Goal: Task Accomplishment & Management: Use online tool/utility

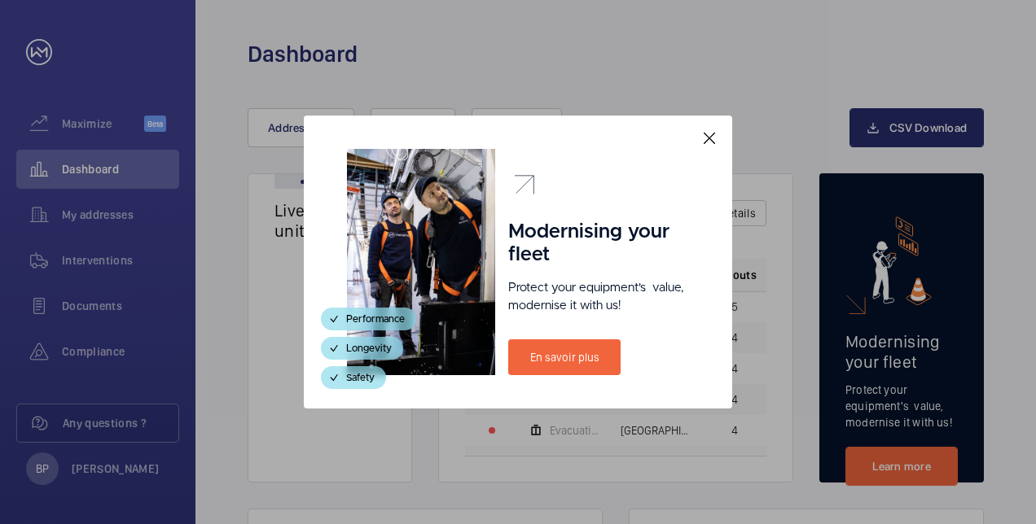
click at [715, 146] on mat-icon at bounding box center [709, 139] width 20 height 20
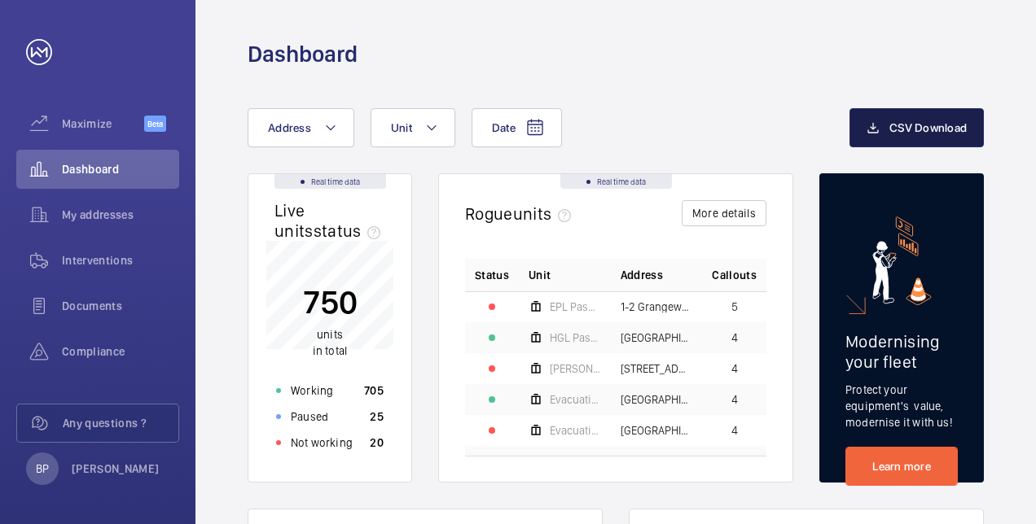
click at [888, 125] on button "CSV Download" at bounding box center [916, 127] width 134 height 39
click at [105, 213] on span "My addresses" at bounding box center [120, 215] width 117 height 16
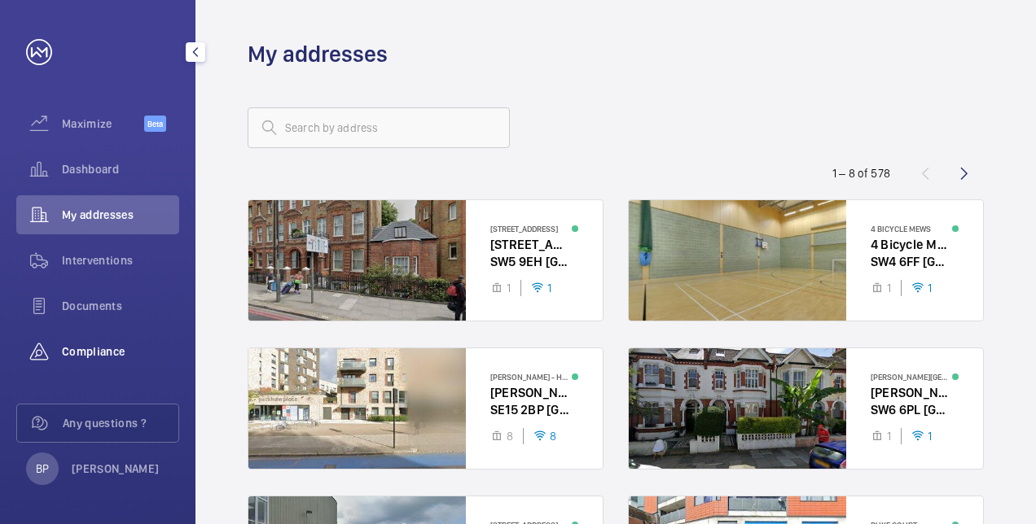
click at [83, 344] on span "Compliance" at bounding box center [120, 352] width 117 height 16
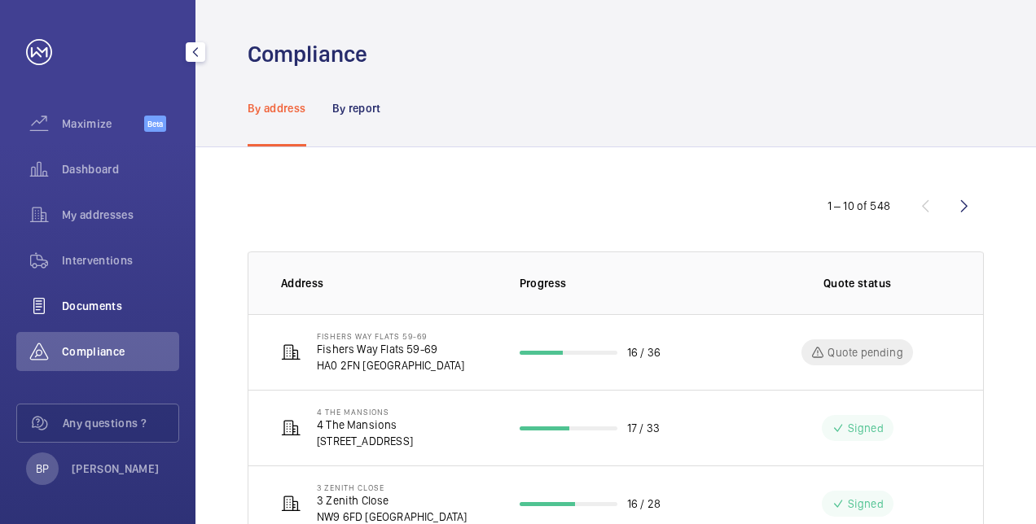
click at [103, 316] on div "Documents" at bounding box center [97, 306] width 163 height 39
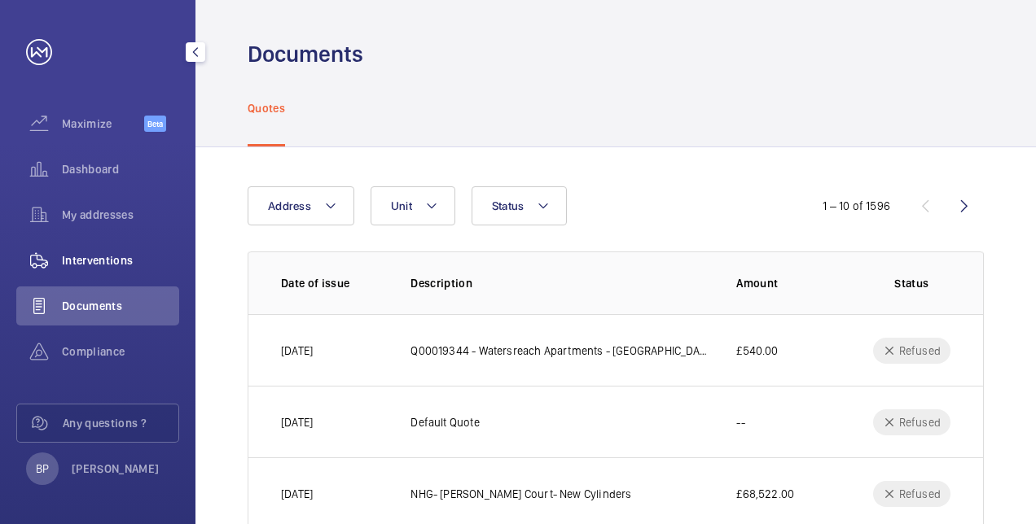
click at [99, 259] on span "Interventions" at bounding box center [120, 260] width 117 height 16
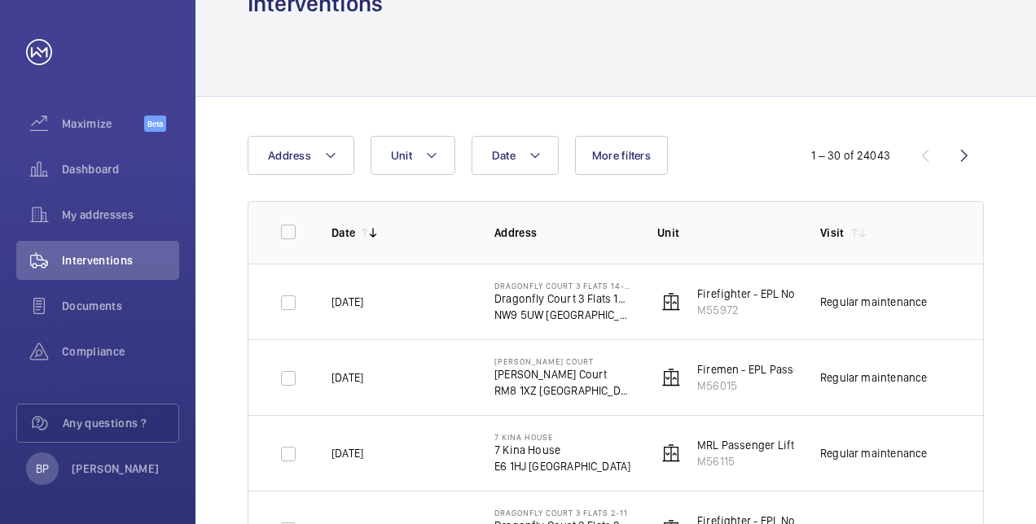
scroll to position [0, 113]
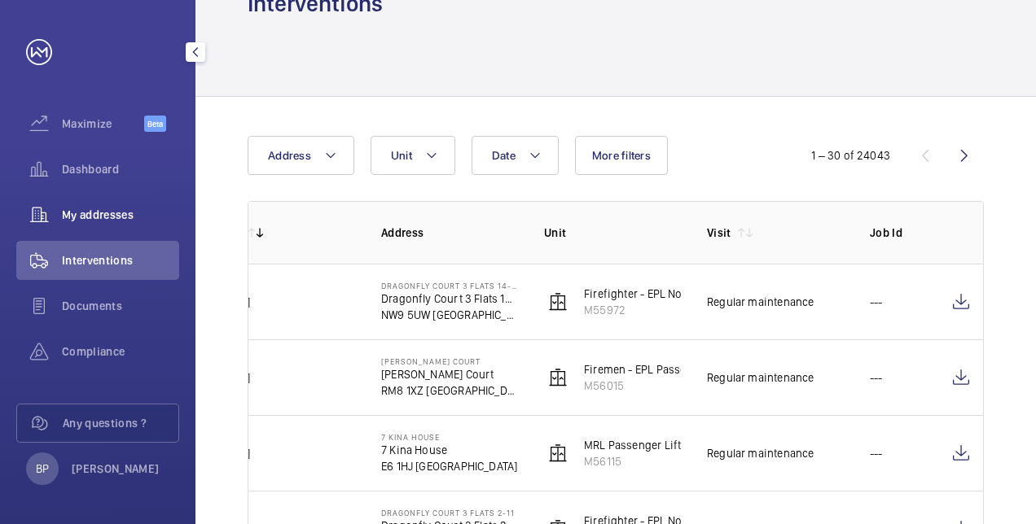
click at [104, 217] on span "My addresses" at bounding box center [120, 215] width 117 height 16
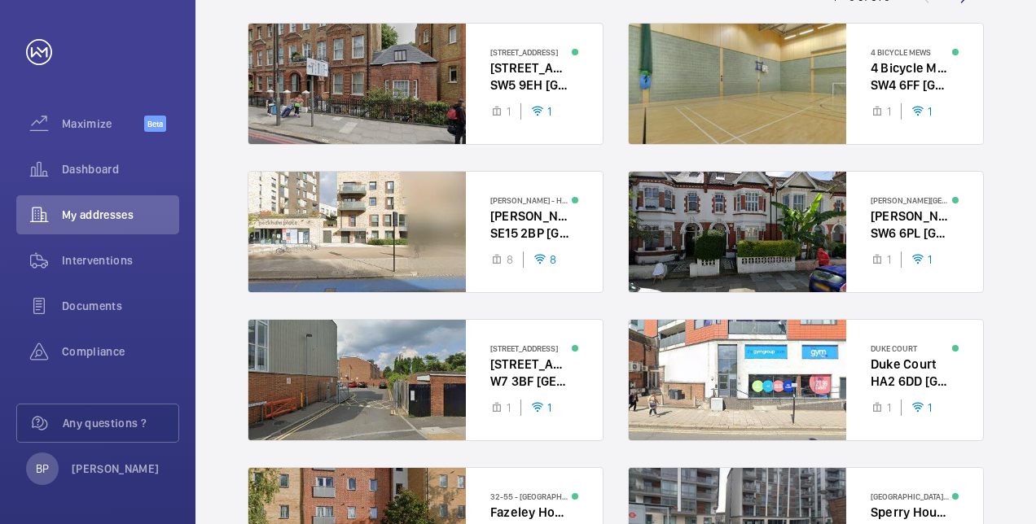
scroll to position [176, 0]
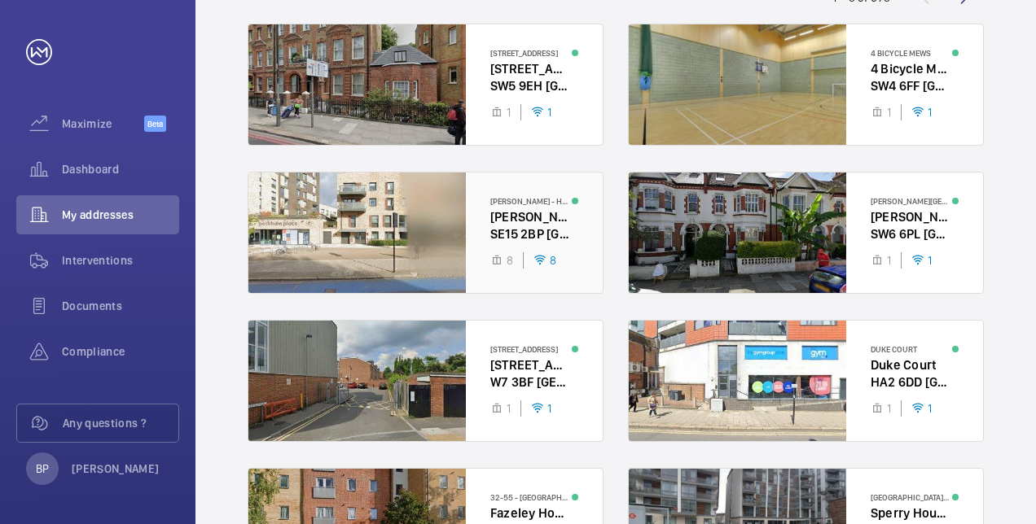
click at [367, 239] on div at bounding box center [425, 233] width 354 height 121
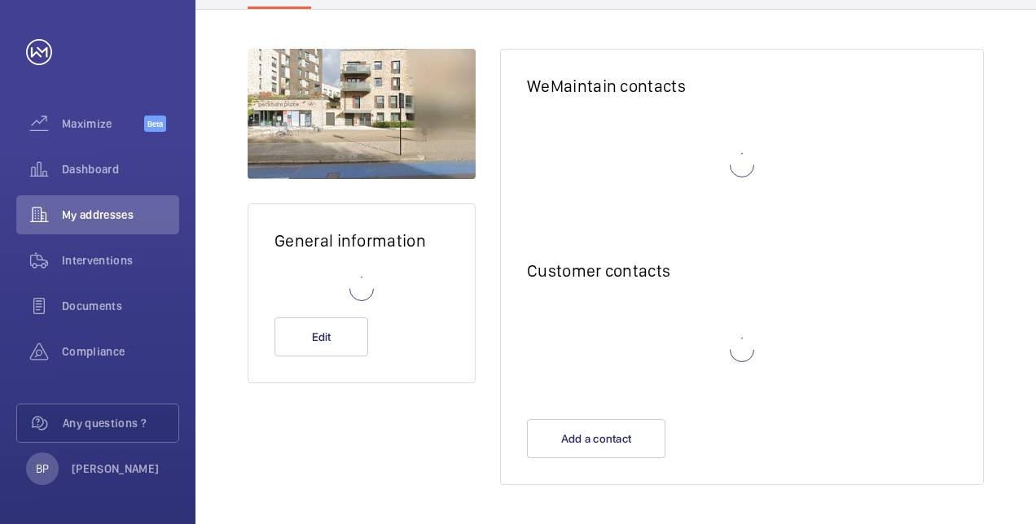
scroll to position [194, 0]
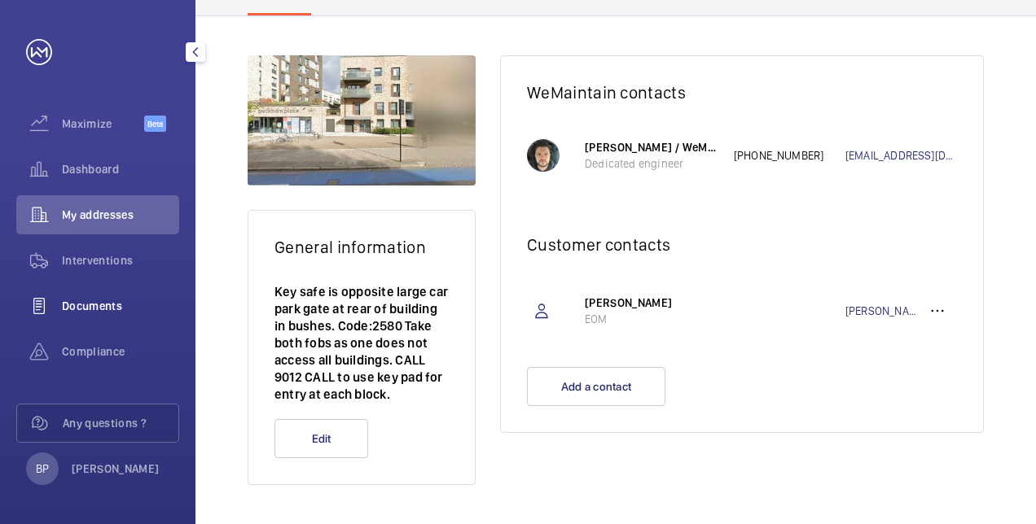
click at [70, 318] on div "Documents" at bounding box center [97, 306] width 163 height 39
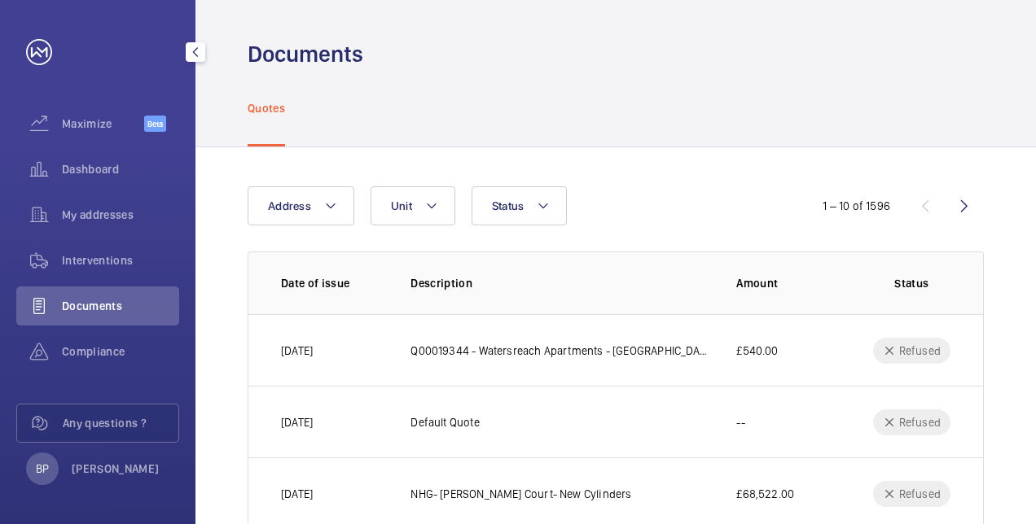
click at [85, 319] on div "Documents" at bounding box center [97, 306] width 163 height 39
click at [77, 344] on span "Compliance" at bounding box center [120, 352] width 117 height 16
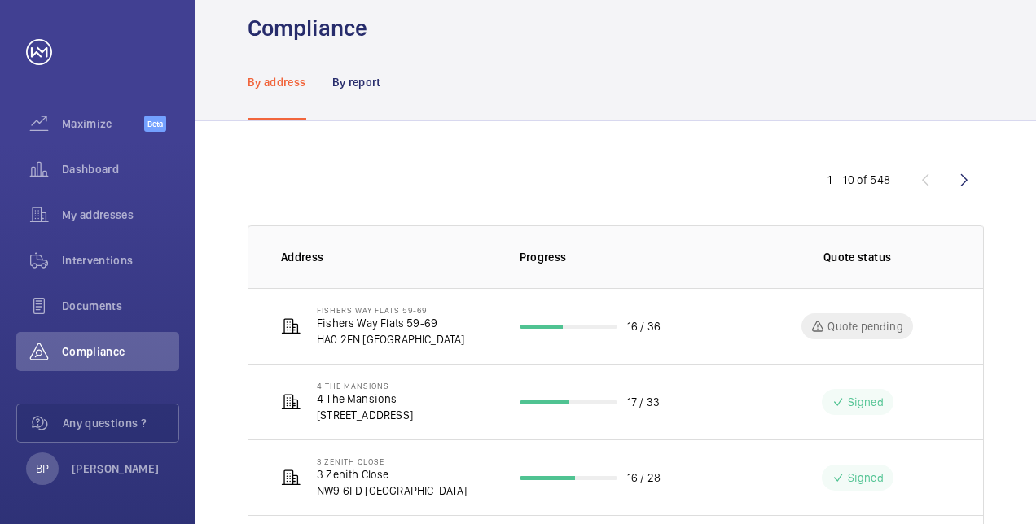
scroll to position [11, 0]
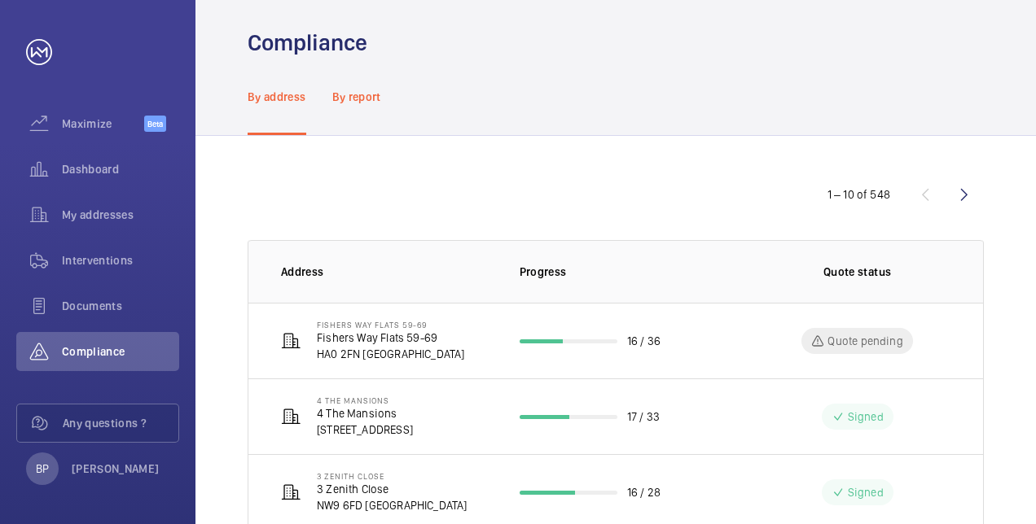
click at [351, 105] on div "By report" at bounding box center [356, 96] width 49 height 77
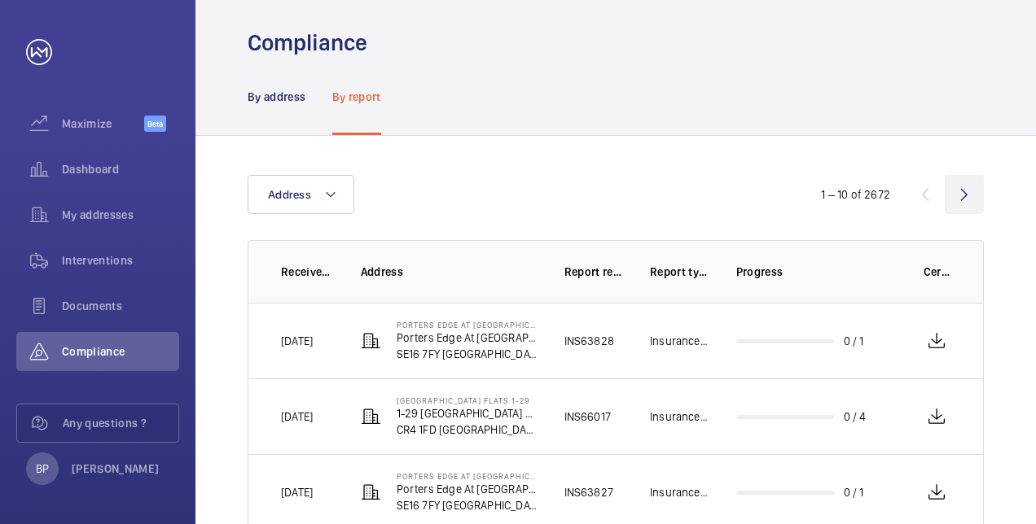
click at [966, 197] on wm-front-icon-button at bounding box center [964, 194] width 39 height 39
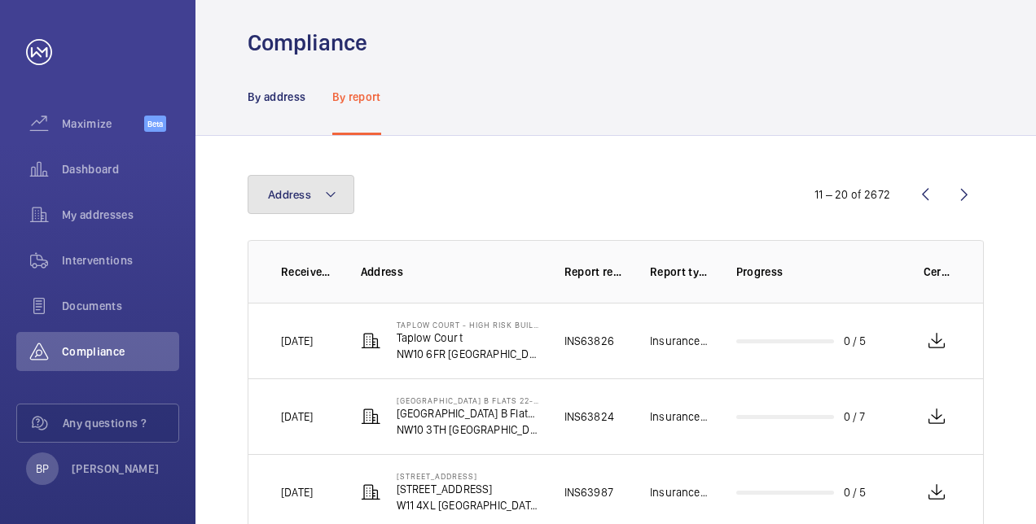
click at [310, 201] on button "Address" at bounding box center [301, 194] width 107 height 39
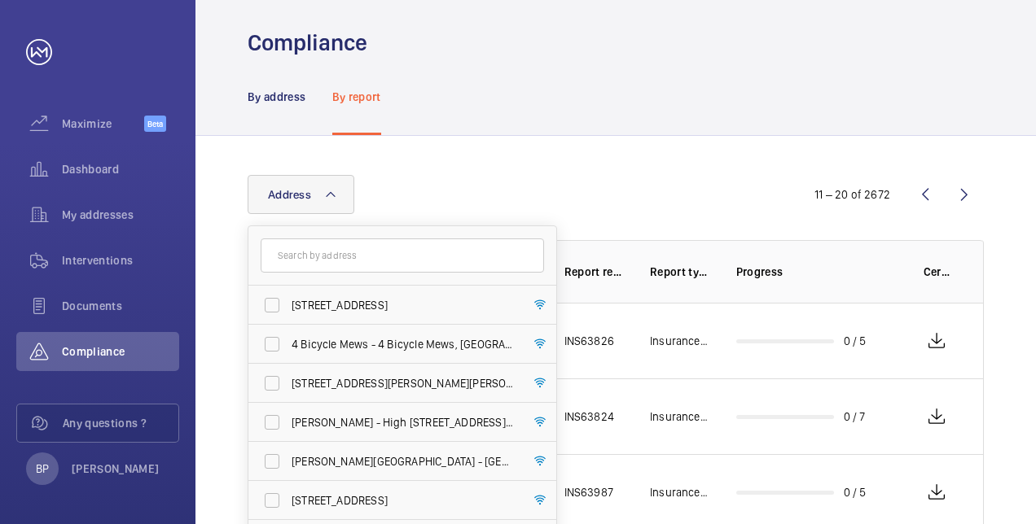
click at [318, 199] on button "Address" at bounding box center [301, 194] width 107 height 39
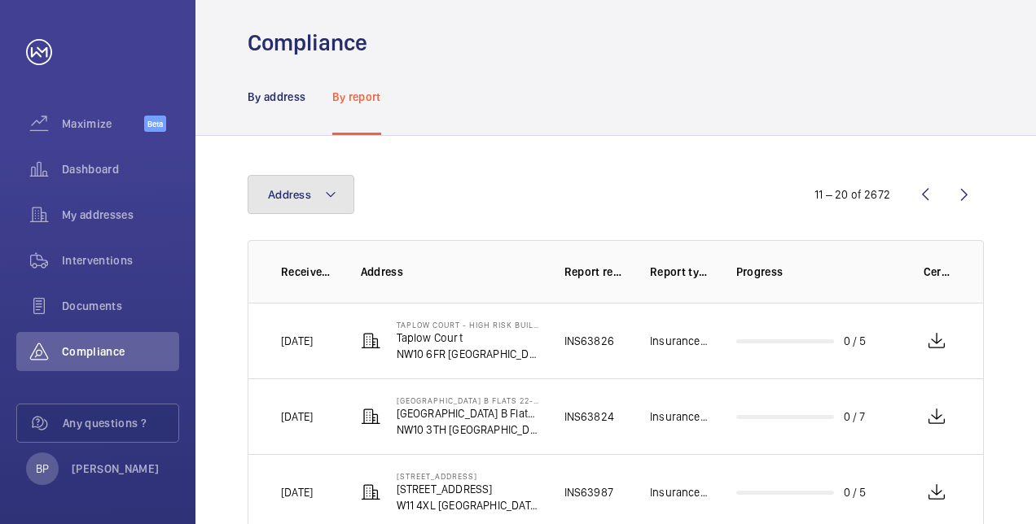
click at [318, 199] on button "Address" at bounding box center [301, 194] width 107 height 39
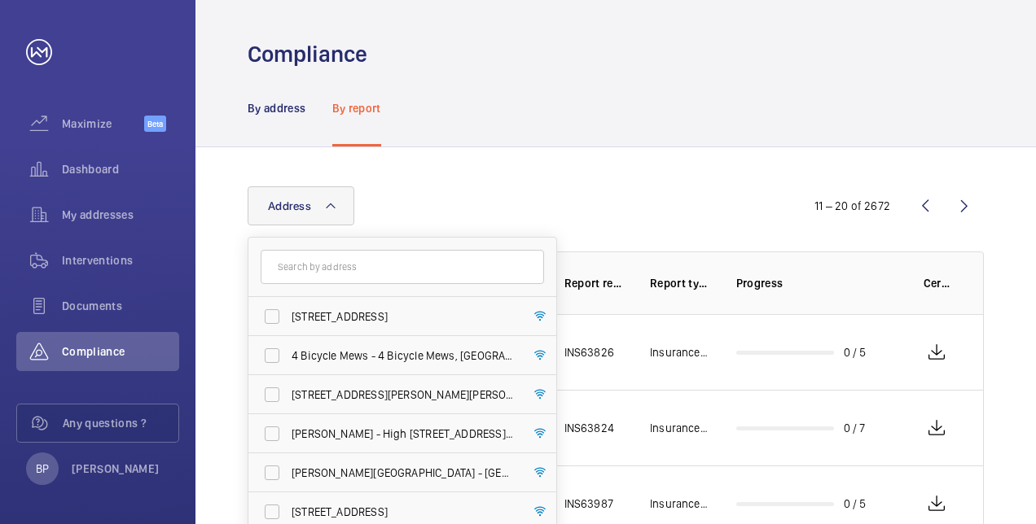
scroll to position [1, 0]
click at [250, 112] on p "By address" at bounding box center [277, 107] width 59 height 16
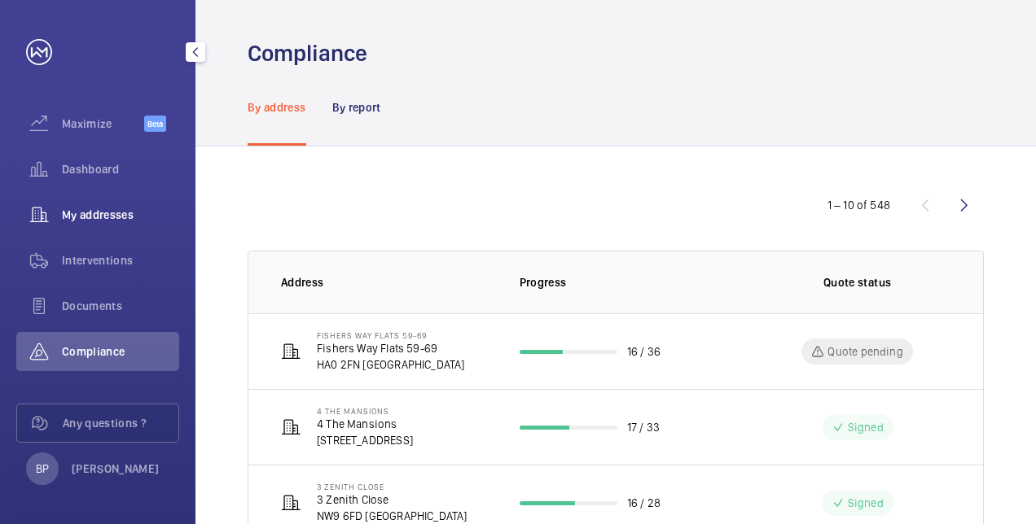
click at [130, 210] on span "My addresses" at bounding box center [120, 215] width 117 height 16
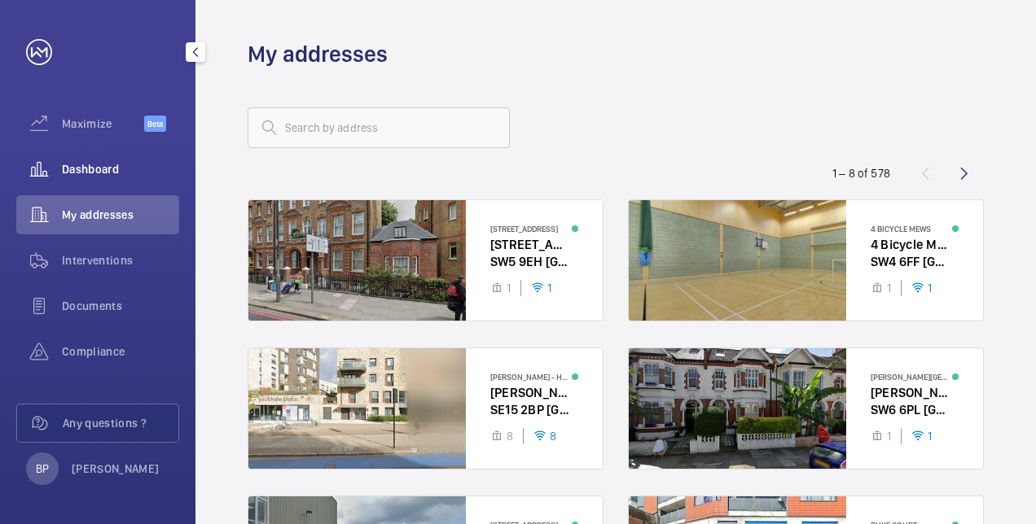
click at [116, 174] on span "Dashboard" at bounding box center [120, 169] width 117 height 16
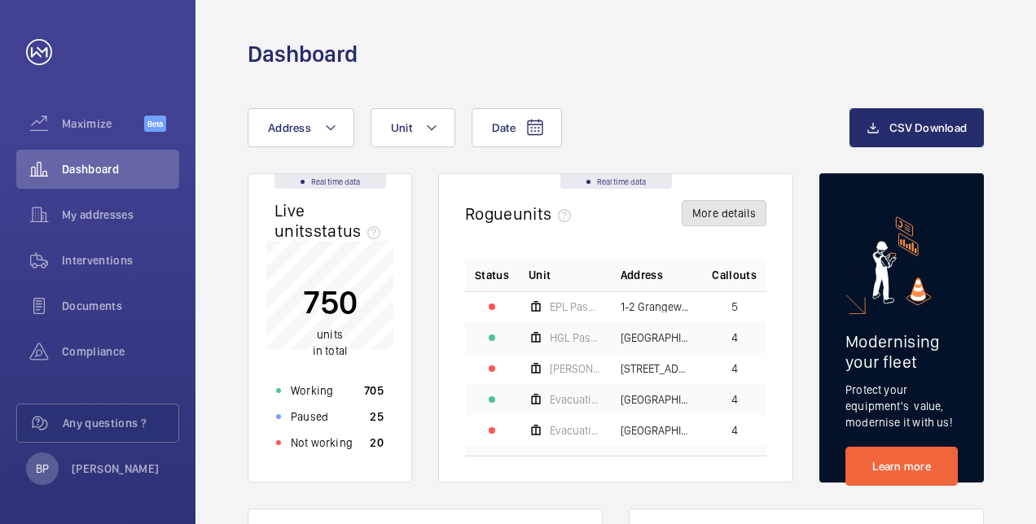
click at [720, 214] on button "More details" at bounding box center [724, 213] width 85 height 26
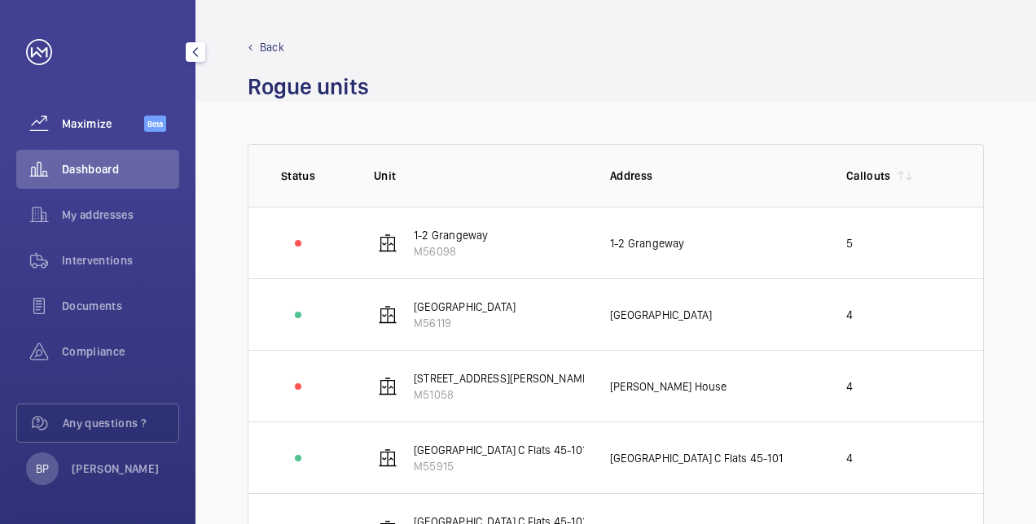
click at [93, 136] on div "Maximize Beta" at bounding box center [97, 123] width 163 height 39
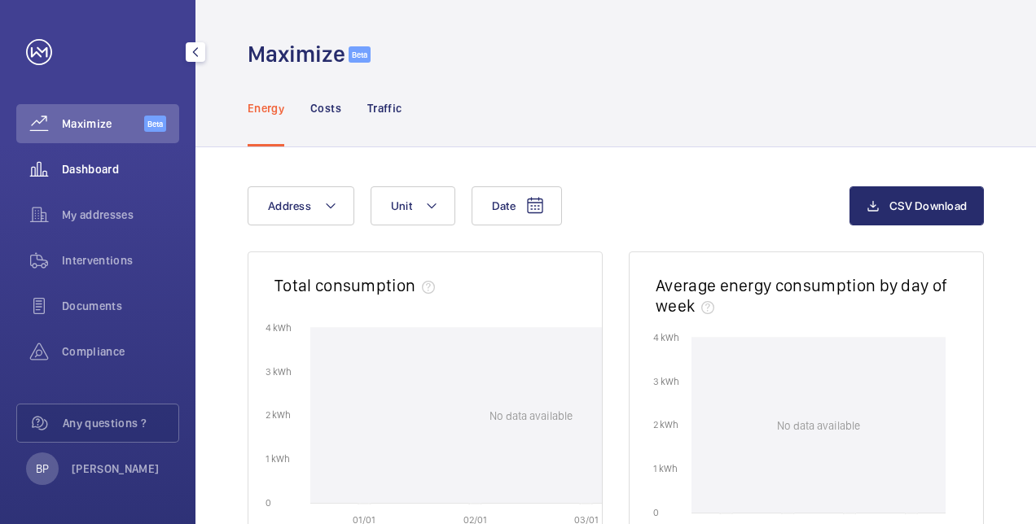
click at [33, 177] on wm-front-icon-button at bounding box center [39, 169] width 46 height 39
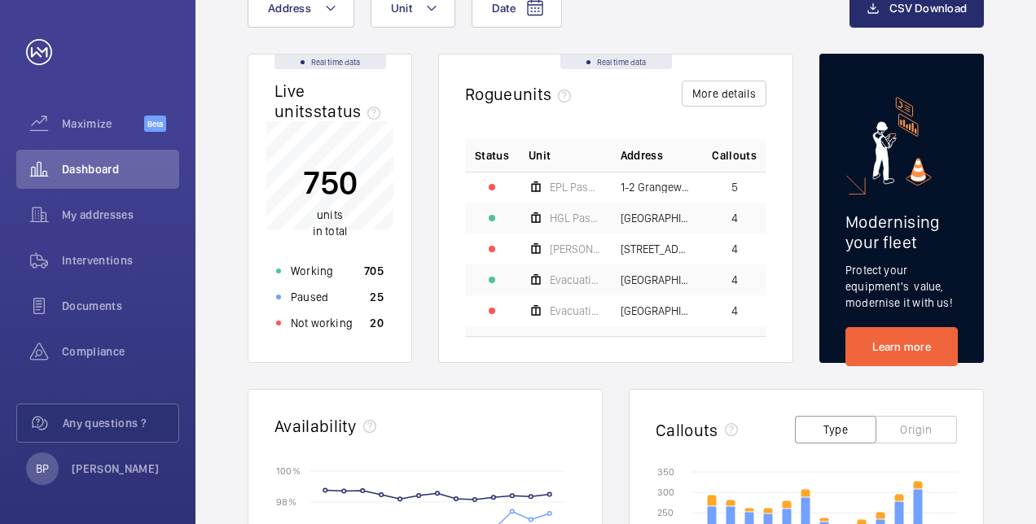
scroll to position [29, 0]
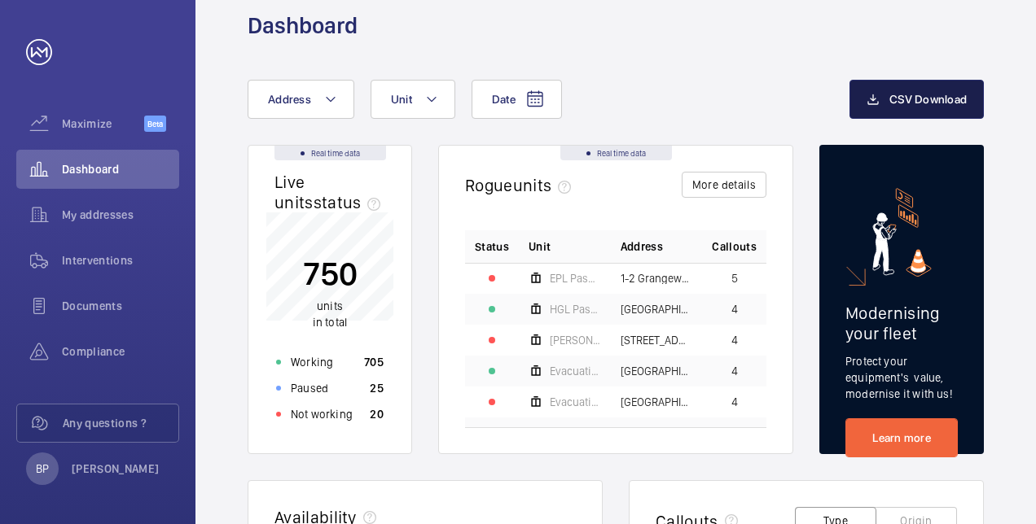
click at [875, 106] on mat-icon "button" at bounding box center [872, 100] width 13 height 20
click at [200, 51] on mat-icon "button" at bounding box center [196, 52] width 20 height 13
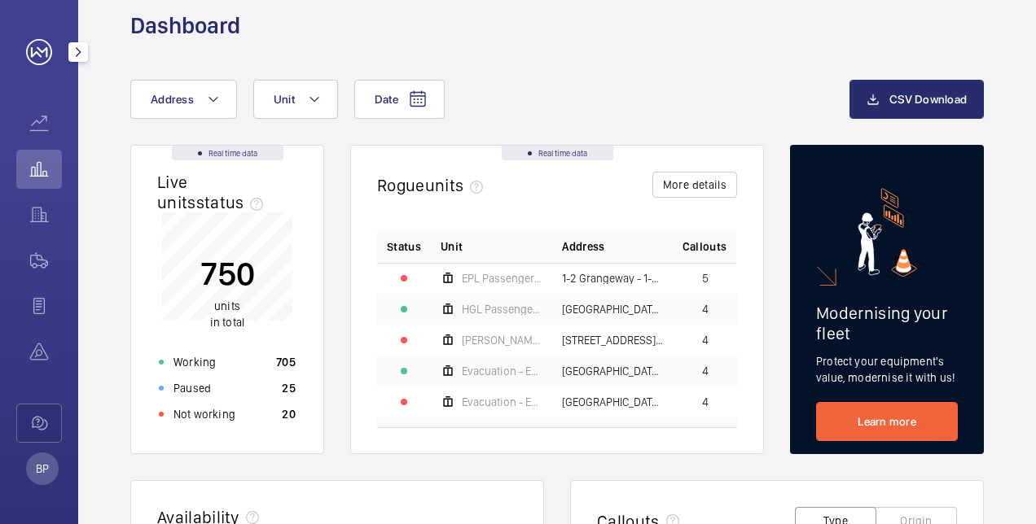
click at [73, 54] on mat-icon "button" at bounding box center [78, 52] width 20 height 13
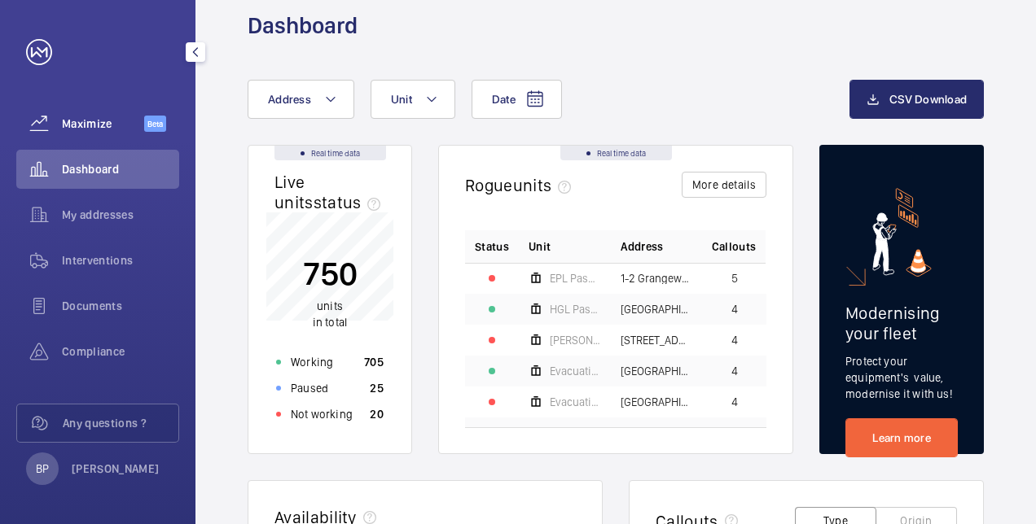
click at [60, 132] on wm-front-icon-button at bounding box center [39, 123] width 46 height 39
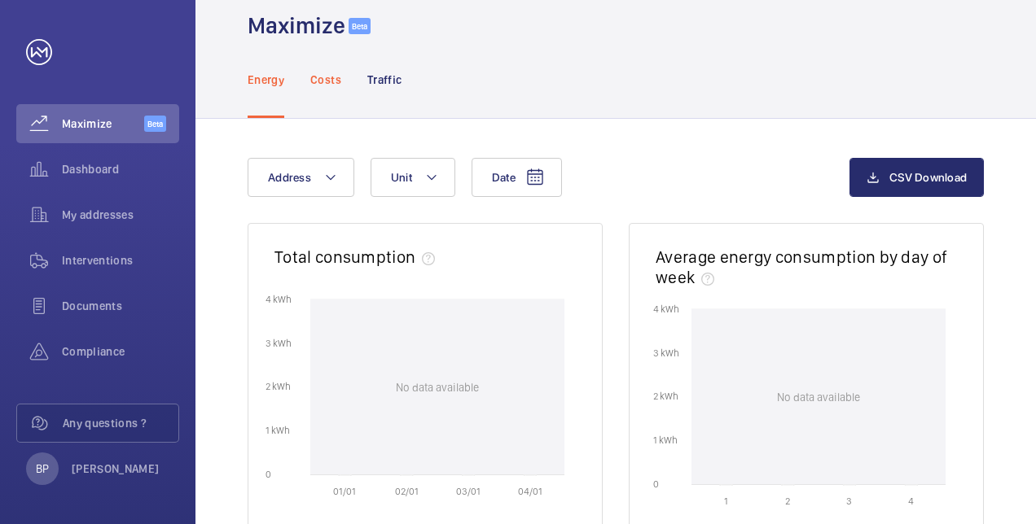
click at [339, 77] on p "Costs" at bounding box center [325, 80] width 31 height 16
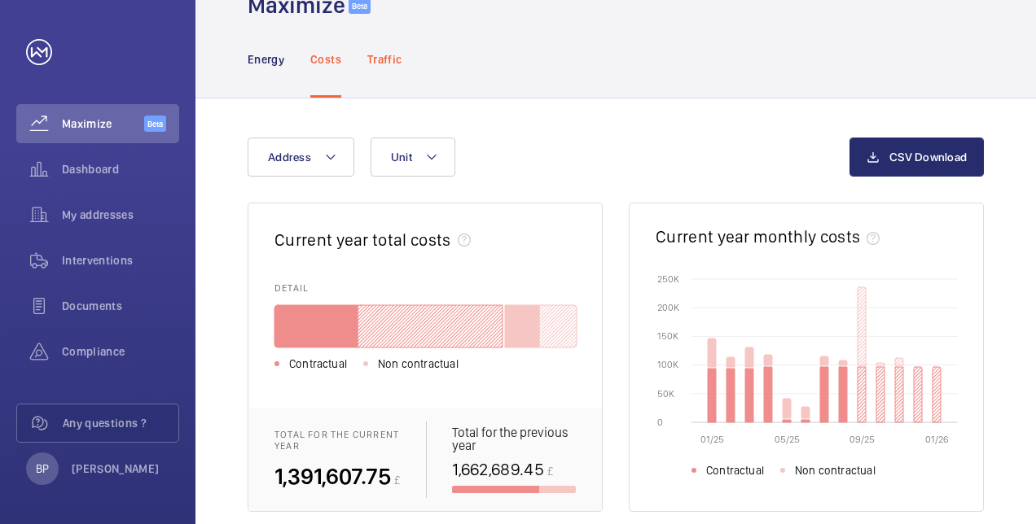
click at [376, 77] on div "Traffic" at bounding box center [384, 58] width 34 height 77
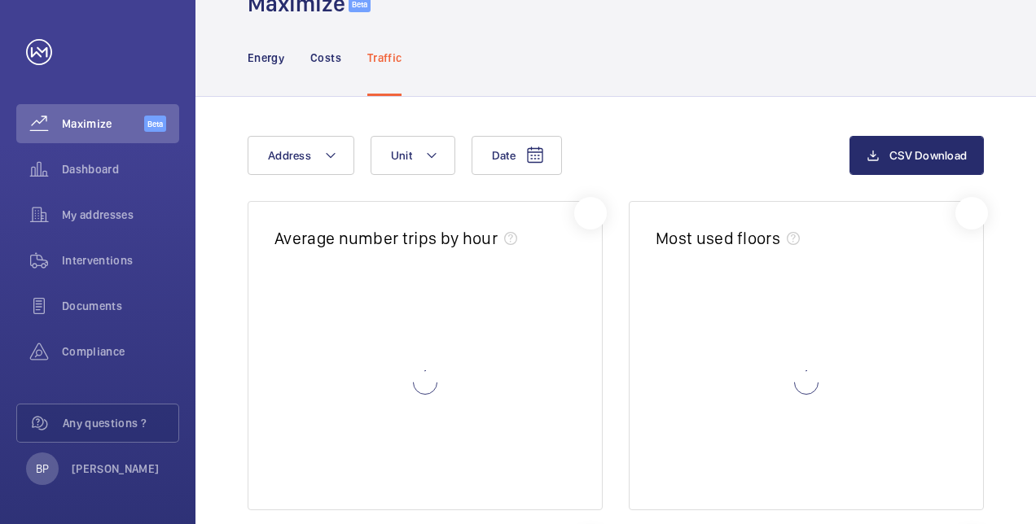
scroll to position [49, 0]
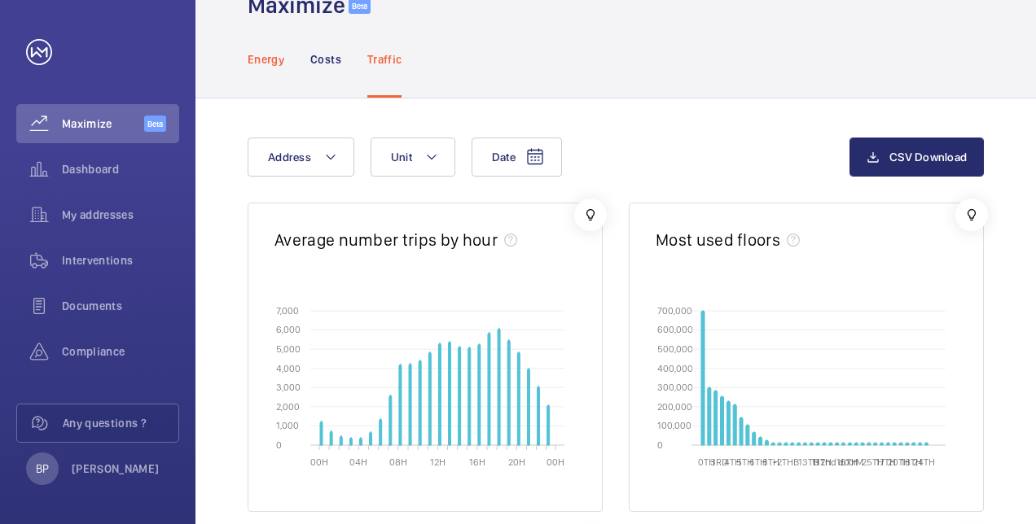
click at [262, 68] on div "Energy" at bounding box center [266, 58] width 37 height 77
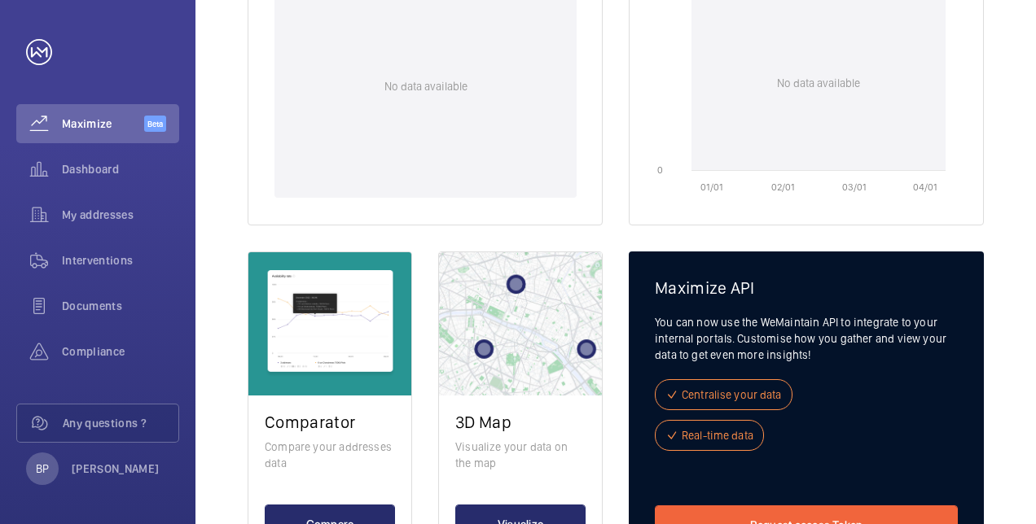
scroll to position [747, 0]
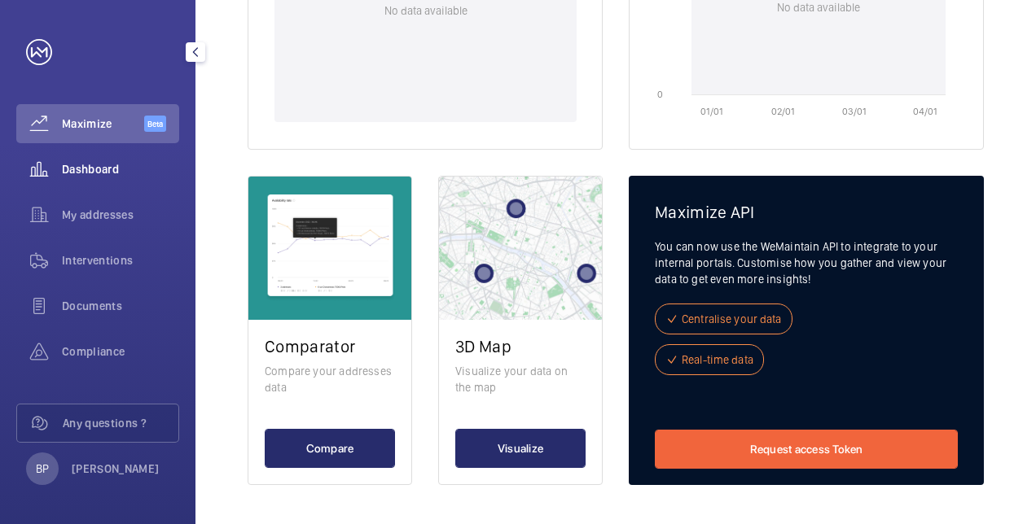
click at [147, 163] on span "Dashboard" at bounding box center [120, 169] width 117 height 16
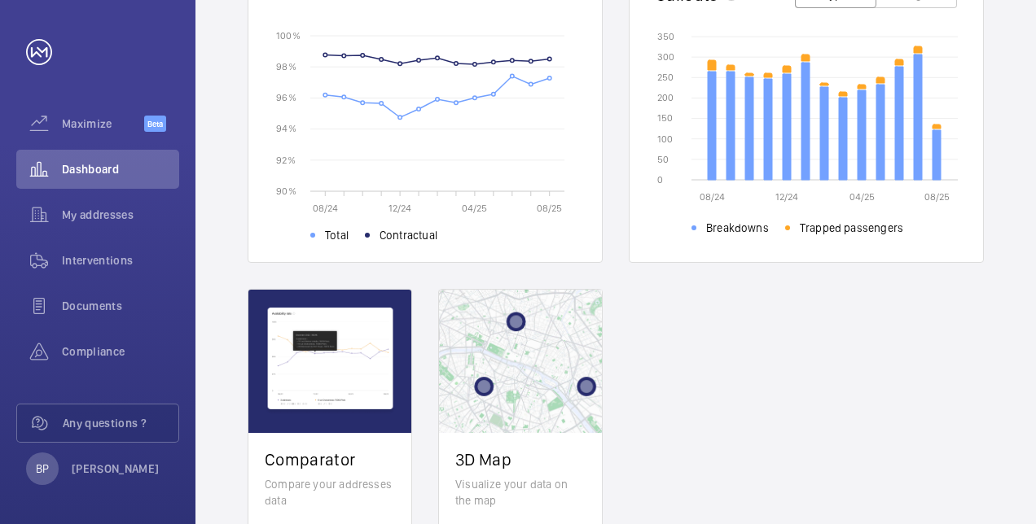
scroll to position [669, 0]
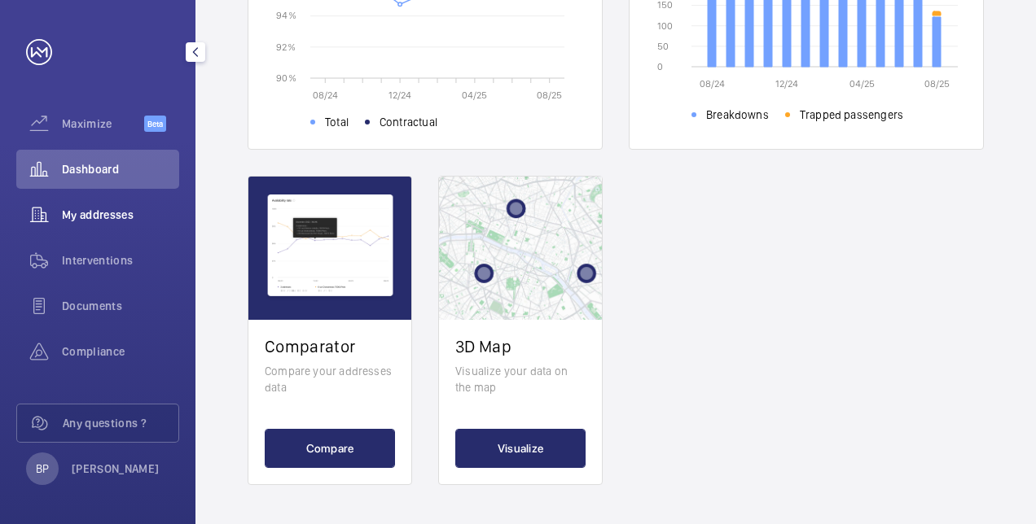
click at [134, 199] on div "My addresses" at bounding box center [97, 214] width 163 height 39
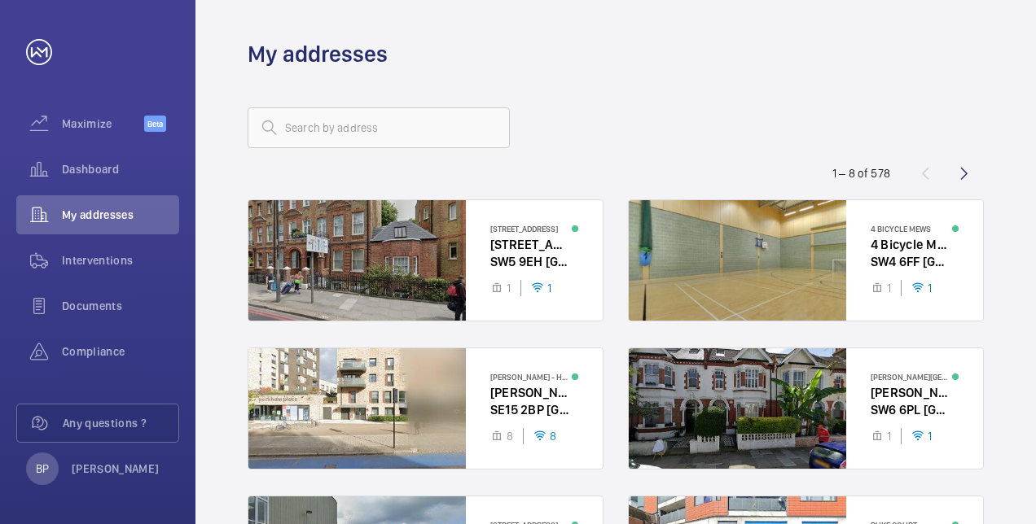
scroll to position [3, 0]
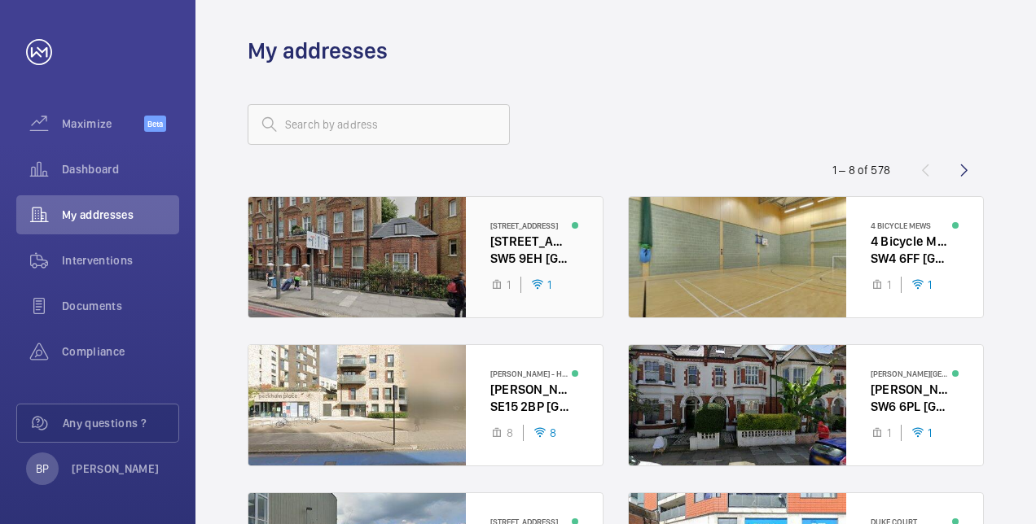
click at [461, 252] on div at bounding box center [425, 257] width 354 height 121
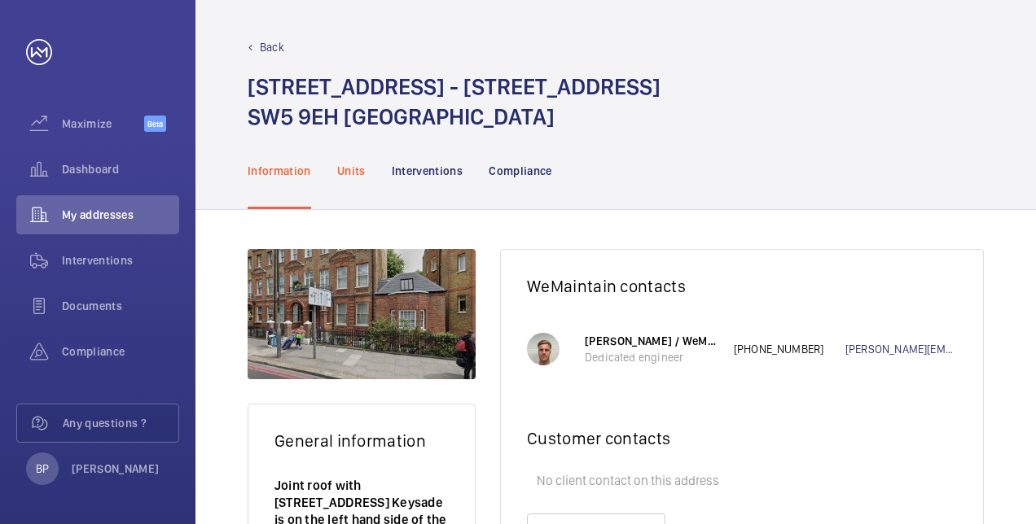
click at [342, 169] on p "Units" at bounding box center [351, 171] width 29 height 16
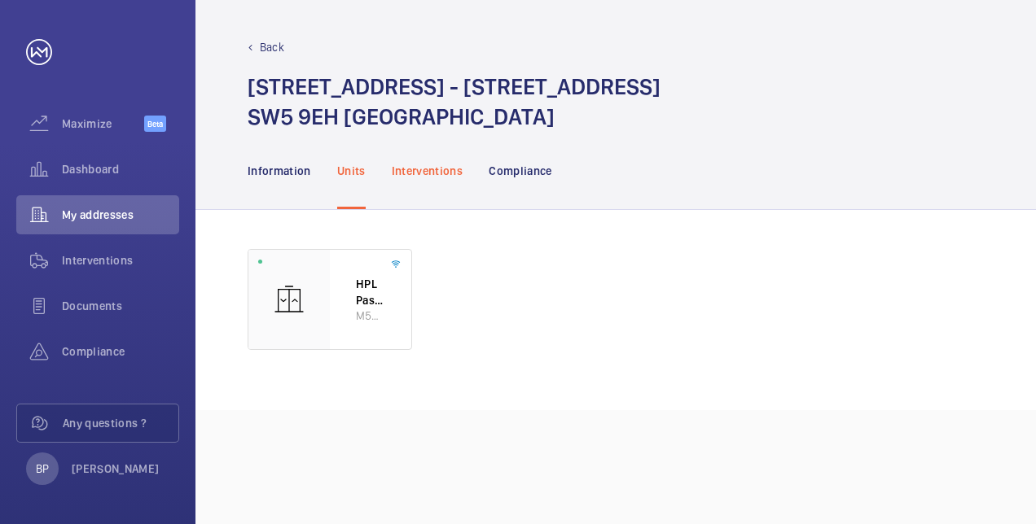
click at [438, 178] on p "Interventions" at bounding box center [428, 171] width 72 height 16
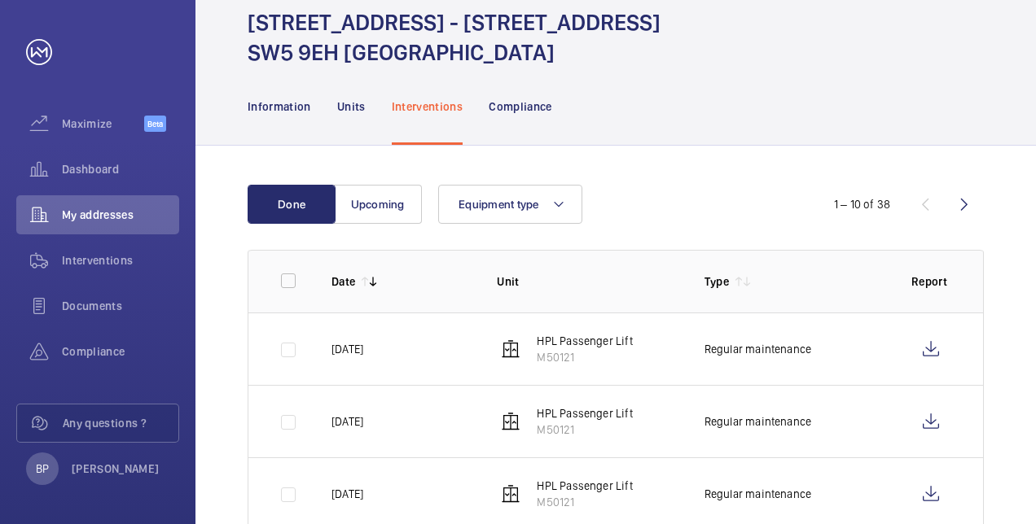
scroll to position [65, 0]
click at [93, 288] on div "Documents" at bounding box center [97, 306] width 163 height 39
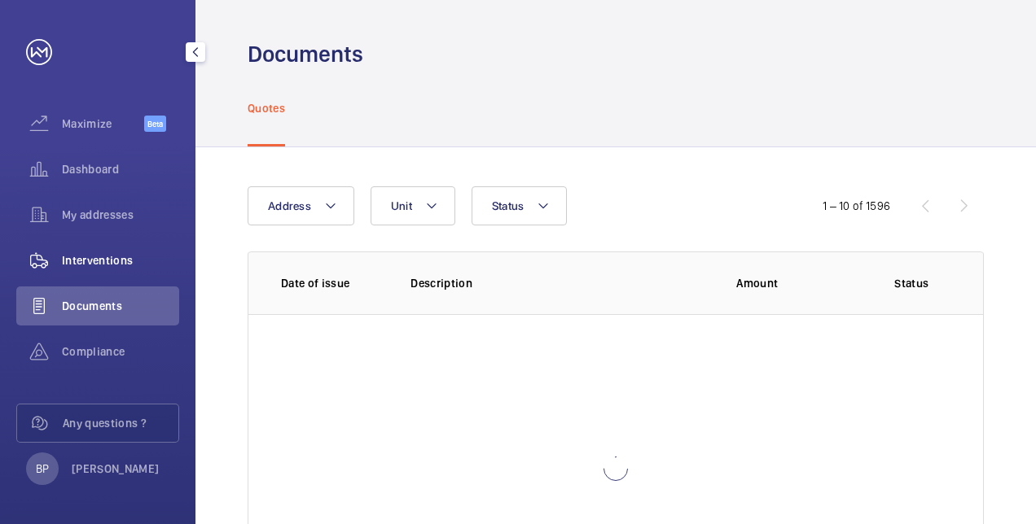
click at [92, 265] on span "Interventions" at bounding box center [120, 260] width 117 height 16
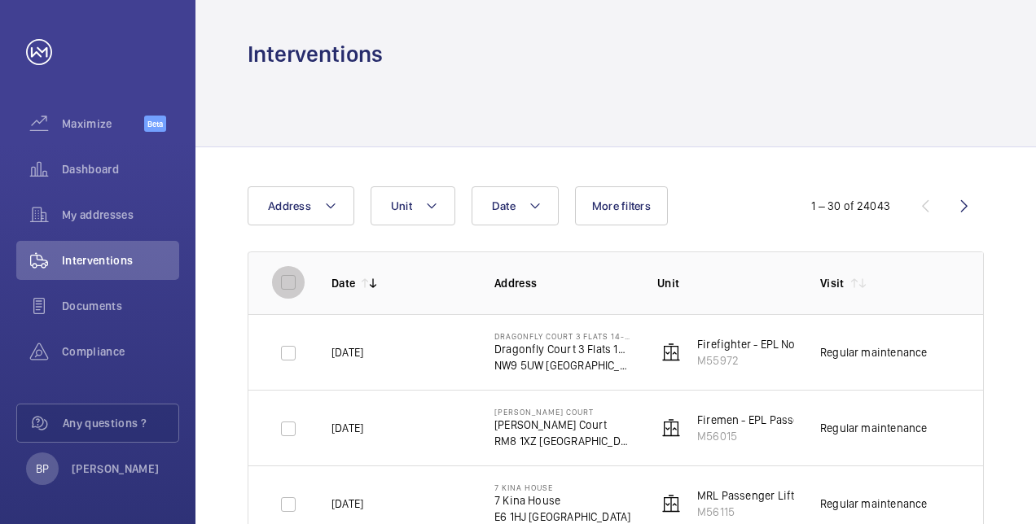
click at [283, 287] on input "checkbox" at bounding box center [288, 282] width 33 height 33
checkbox input "true"
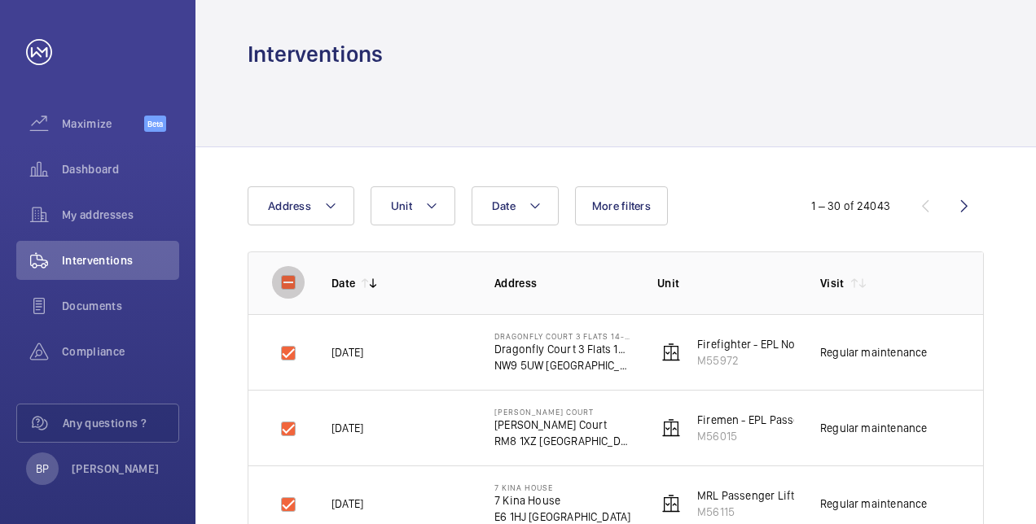
checkbox input "true"
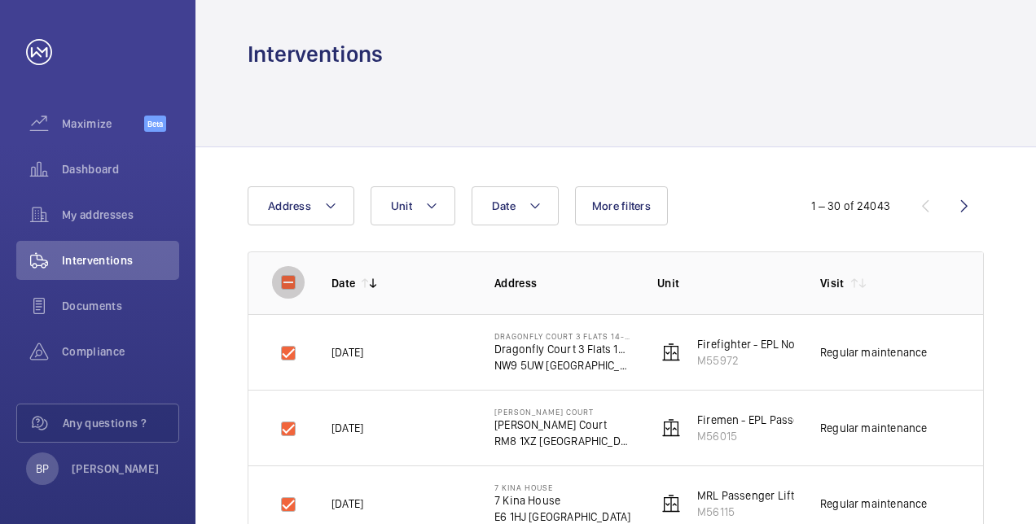
checkbox input "true"
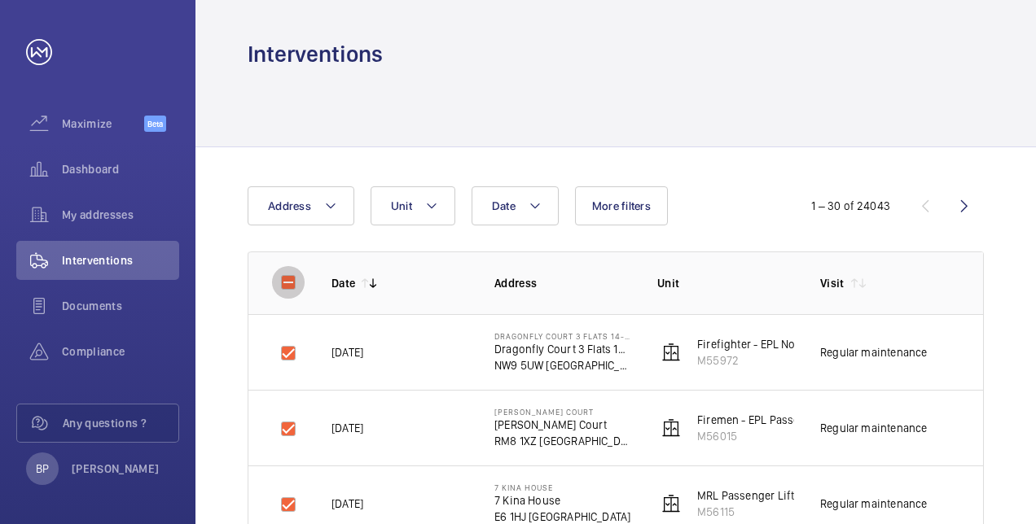
checkbox input "true"
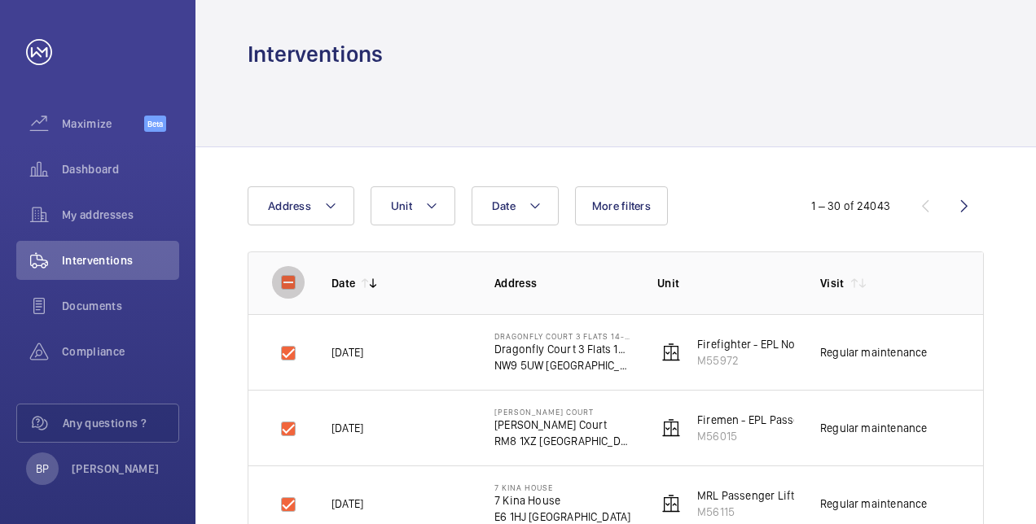
checkbox input "true"
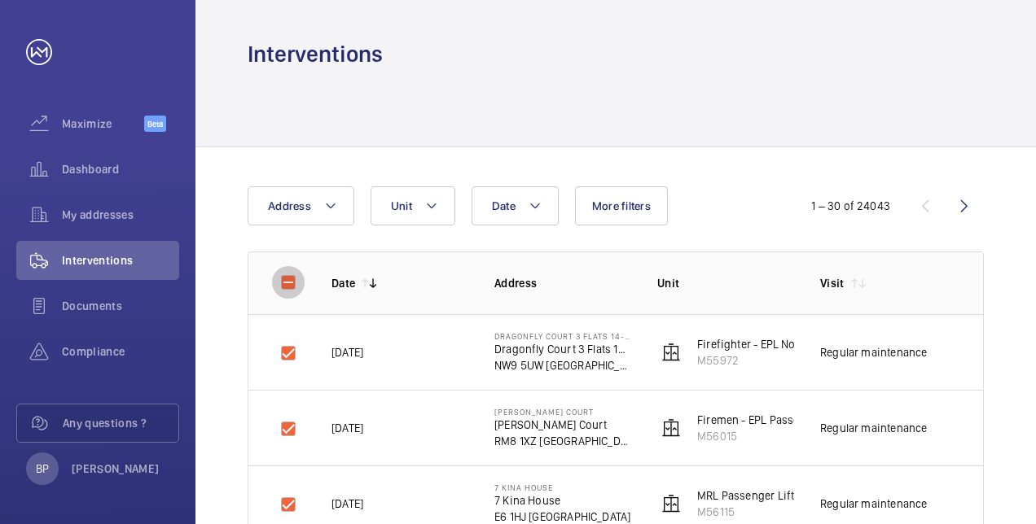
checkbox input "true"
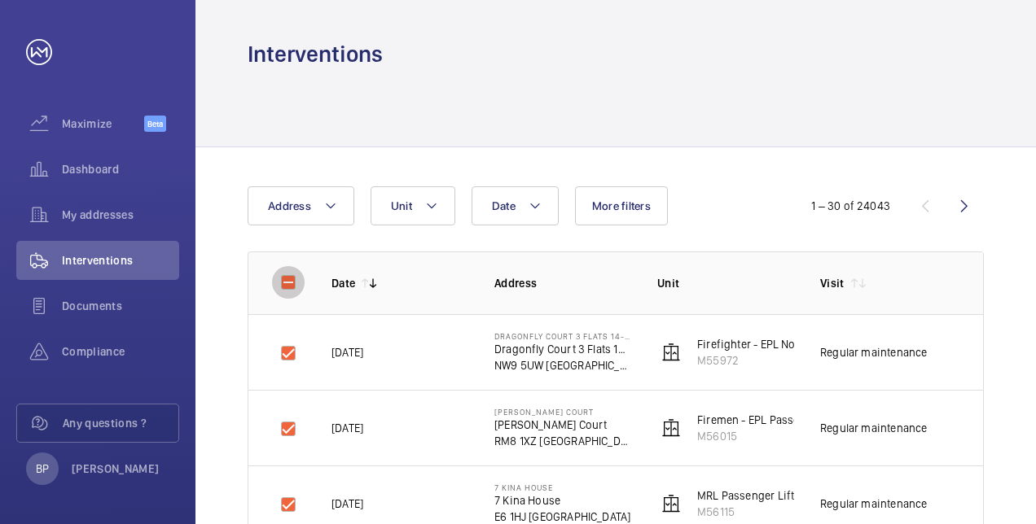
checkbox input "true"
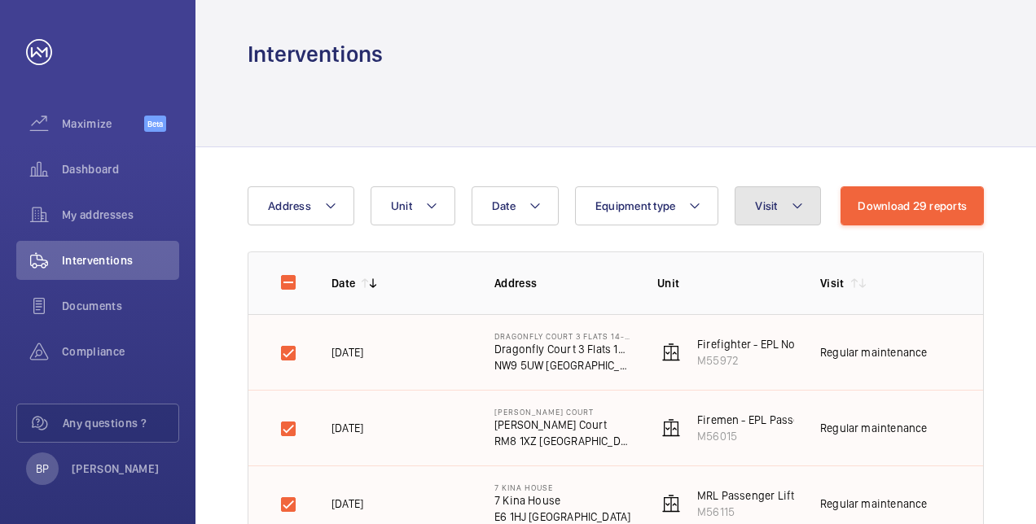
click at [780, 197] on button "Visit" at bounding box center [777, 205] width 86 height 39
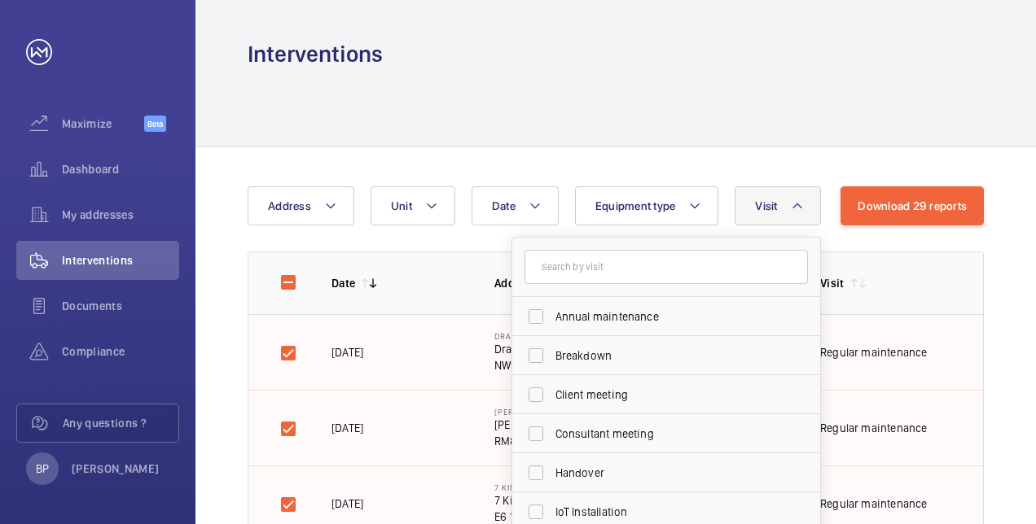
click at [780, 197] on button "Visit" at bounding box center [777, 205] width 86 height 39
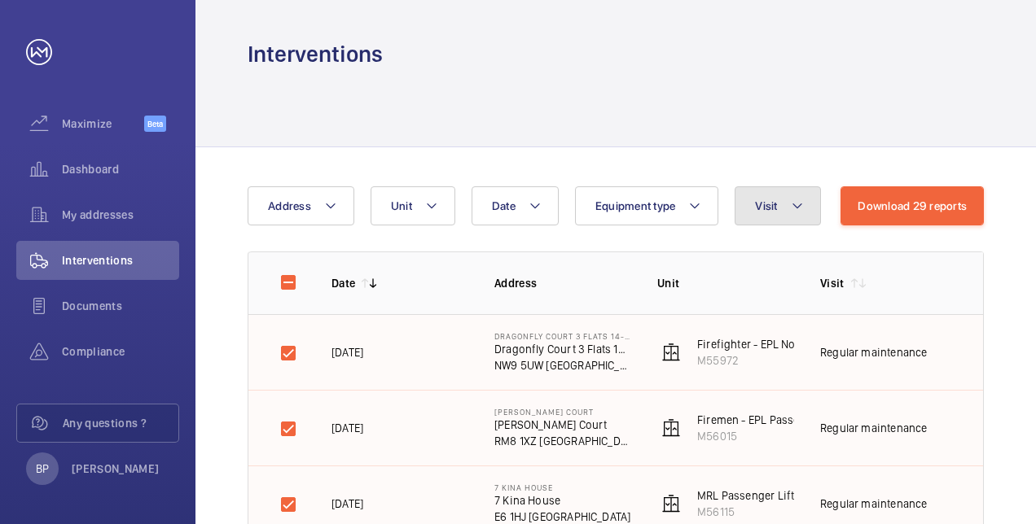
click at [769, 205] on span "Visit" at bounding box center [766, 206] width 22 height 13
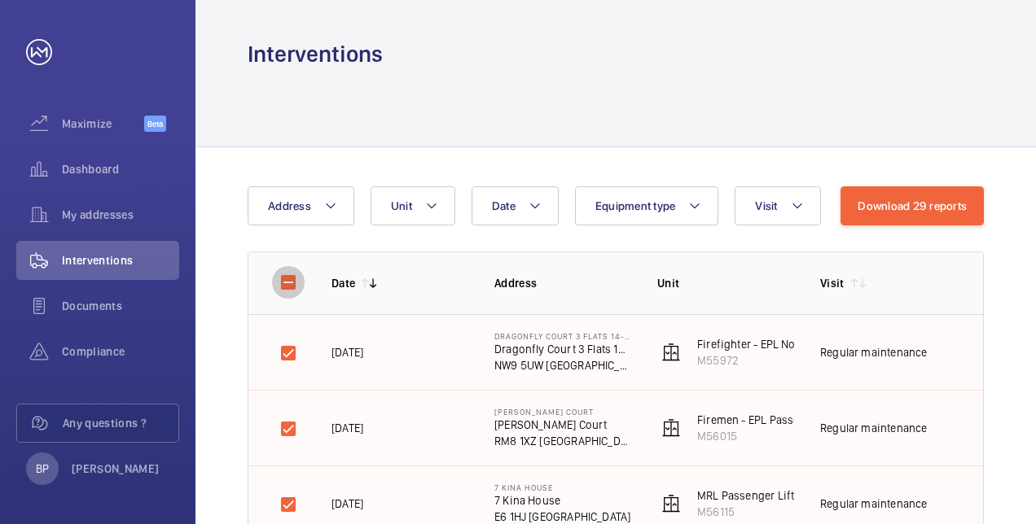
click at [290, 278] on input "checkbox" at bounding box center [288, 282] width 33 height 33
checkbox input "false"
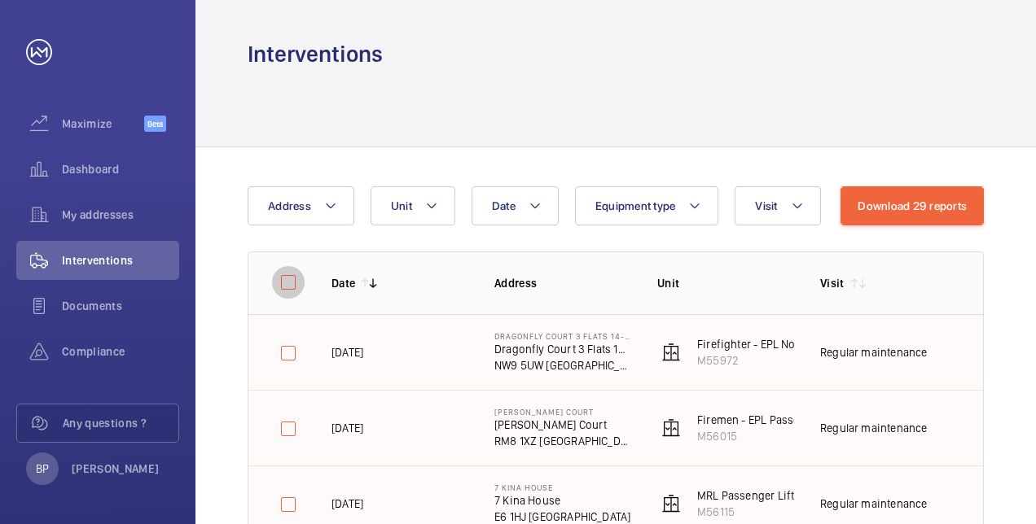
checkbox input "false"
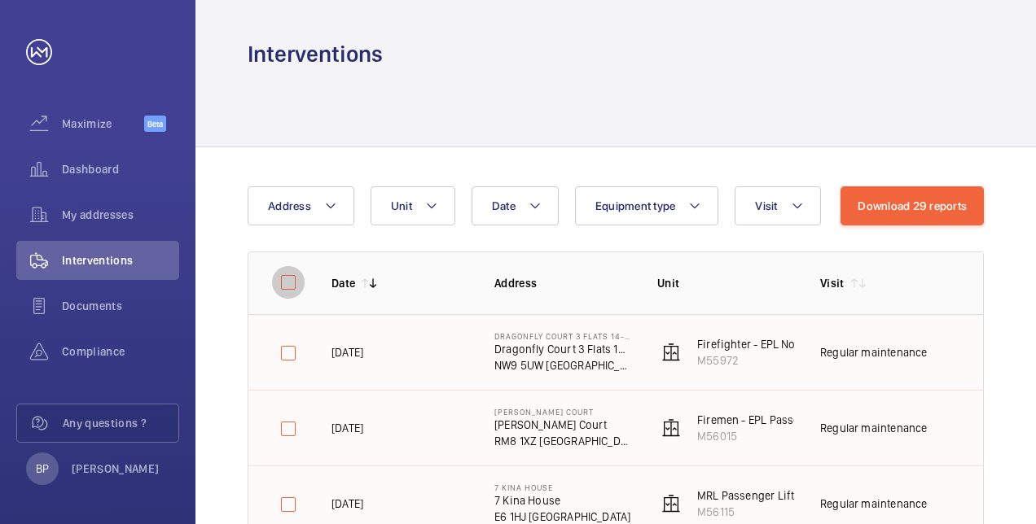
checkbox input "false"
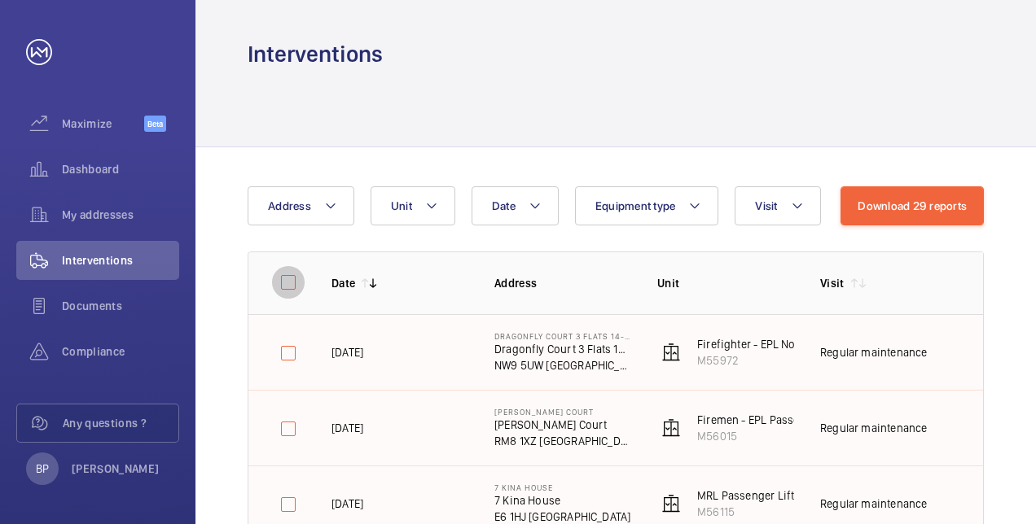
checkbox input "false"
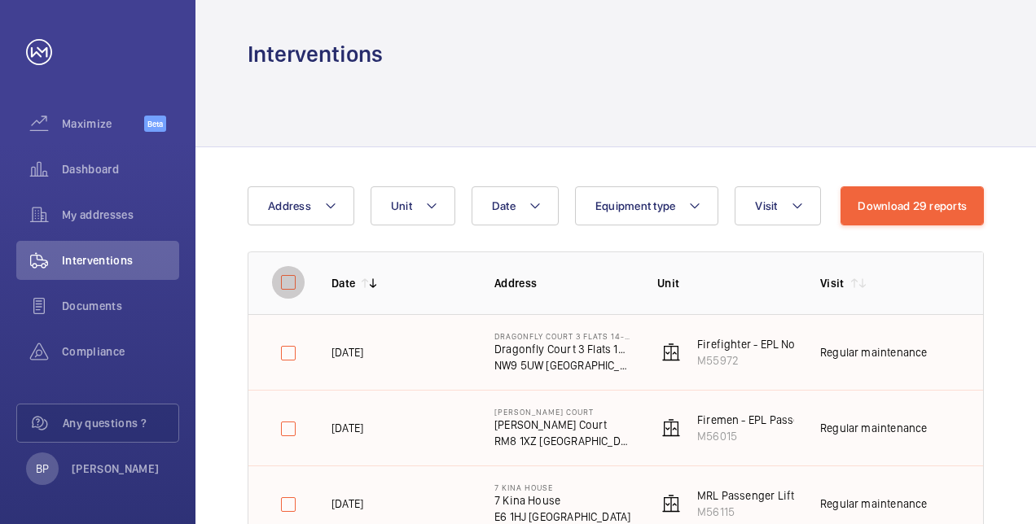
checkbox input "false"
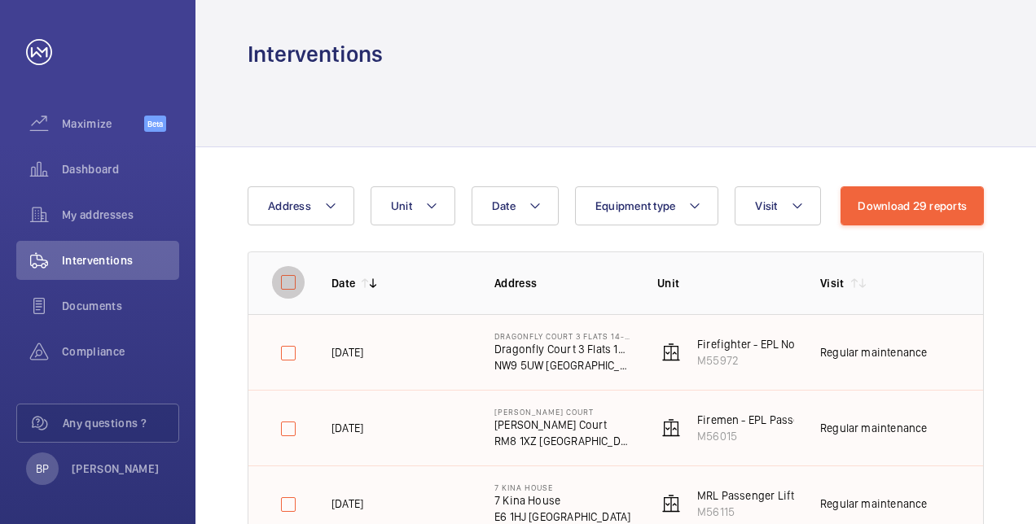
checkbox input "false"
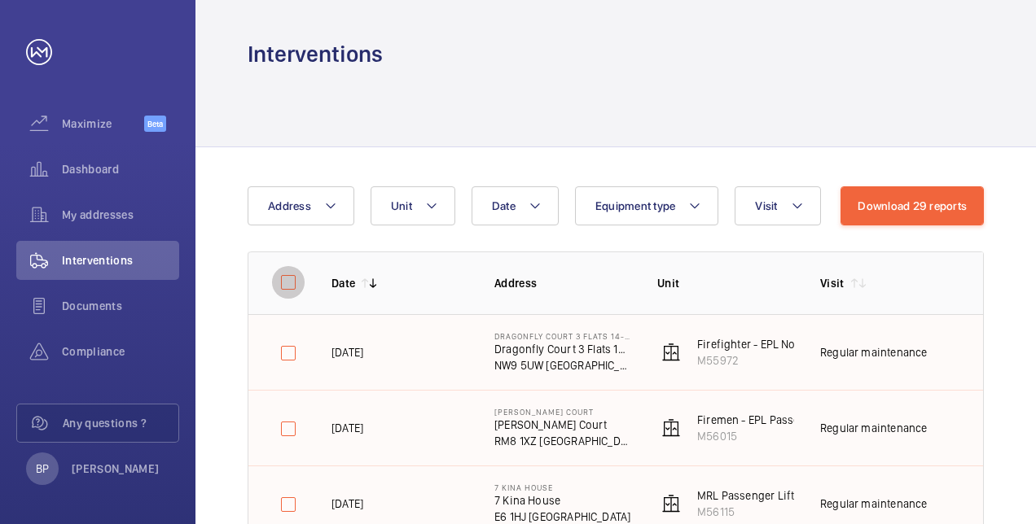
checkbox input "false"
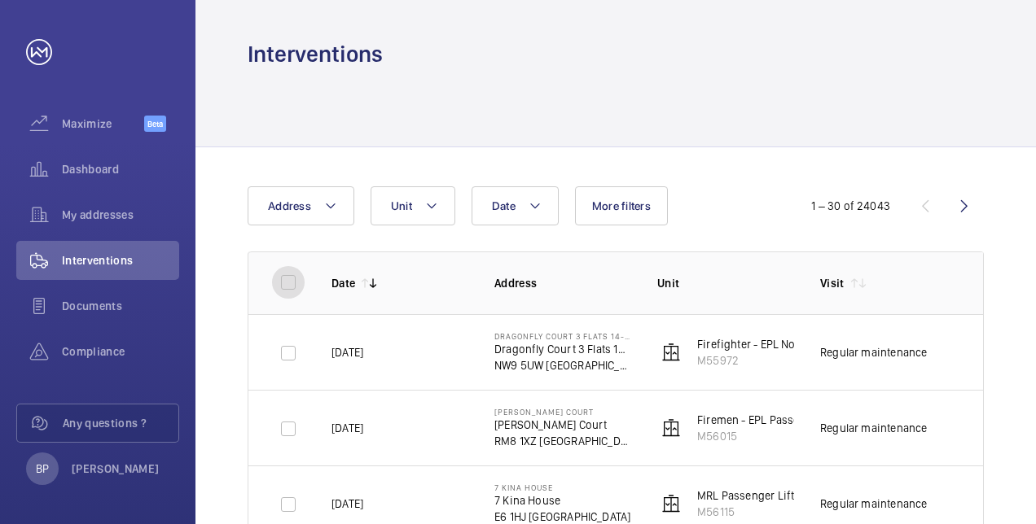
click at [290, 285] on input "checkbox" at bounding box center [288, 282] width 33 height 33
checkbox input "true"
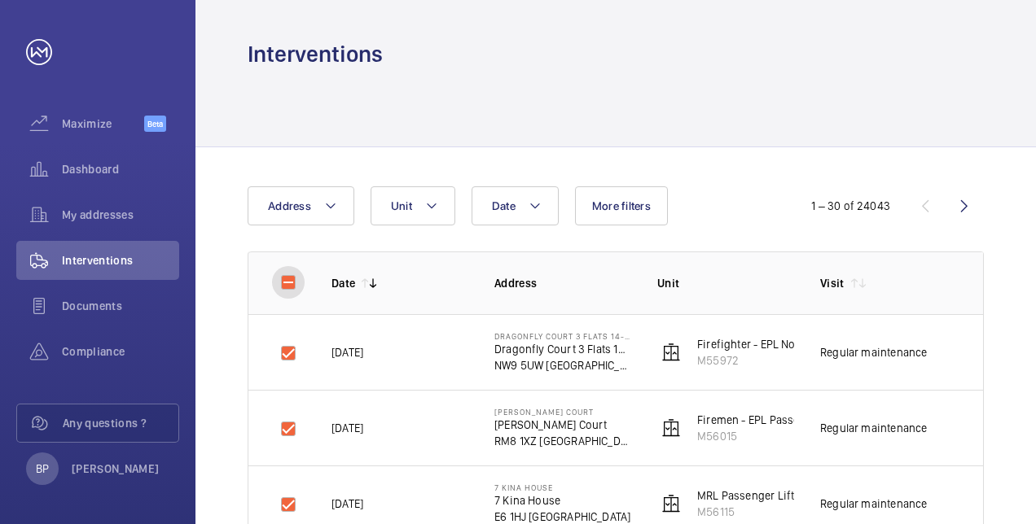
checkbox input "true"
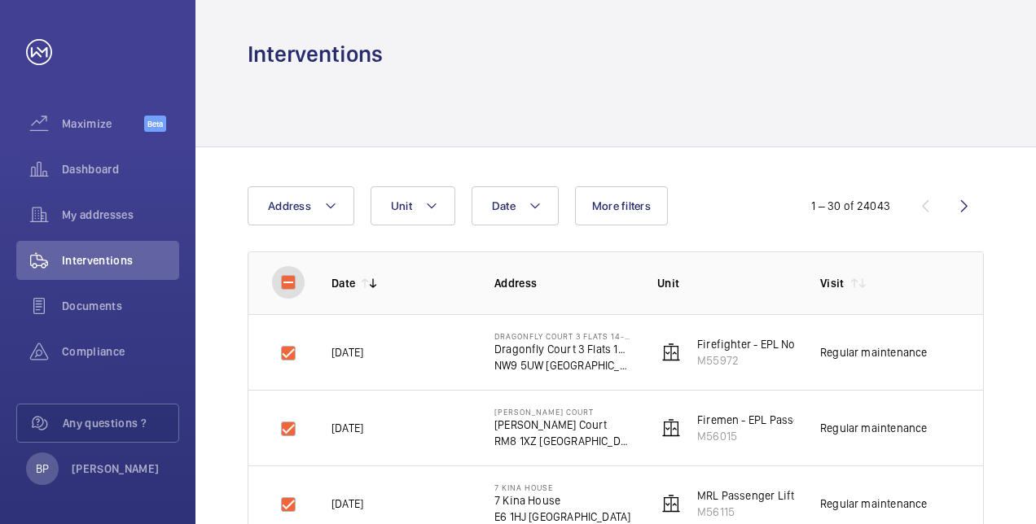
checkbox input "true"
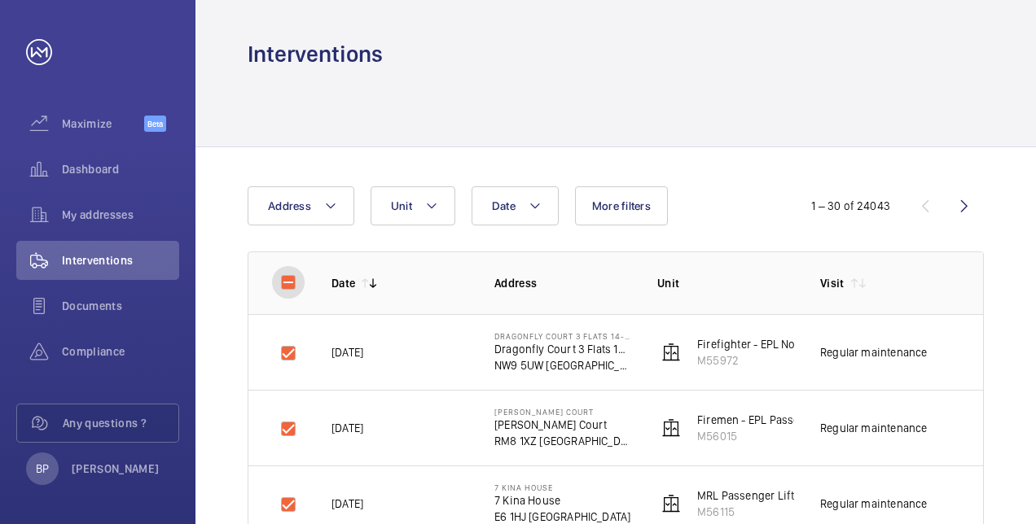
checkbox input "true"
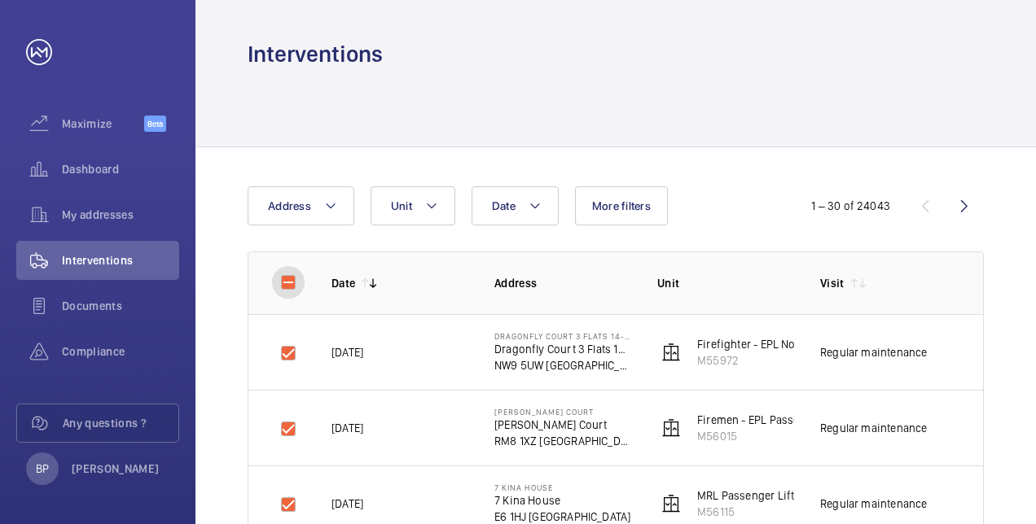
checkbox input "true"
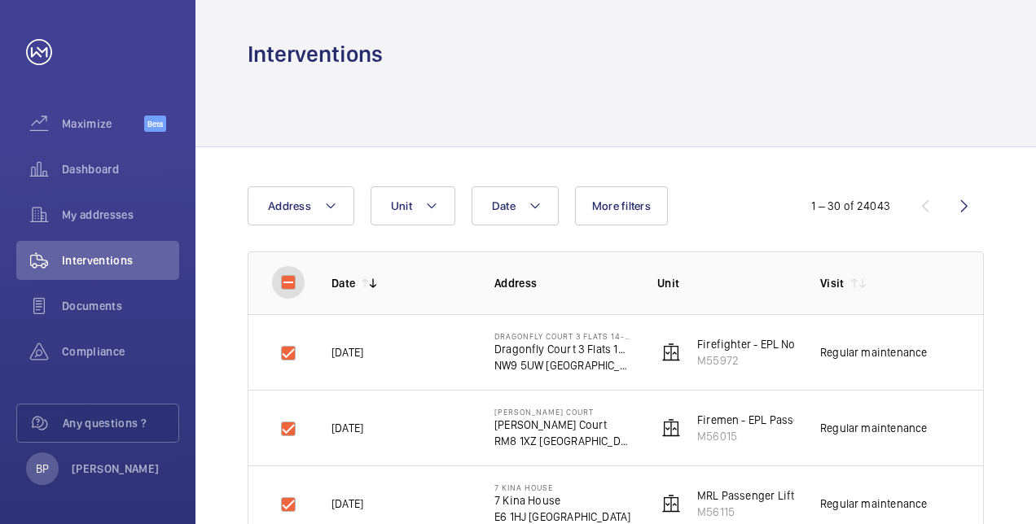
checkbox input "true"
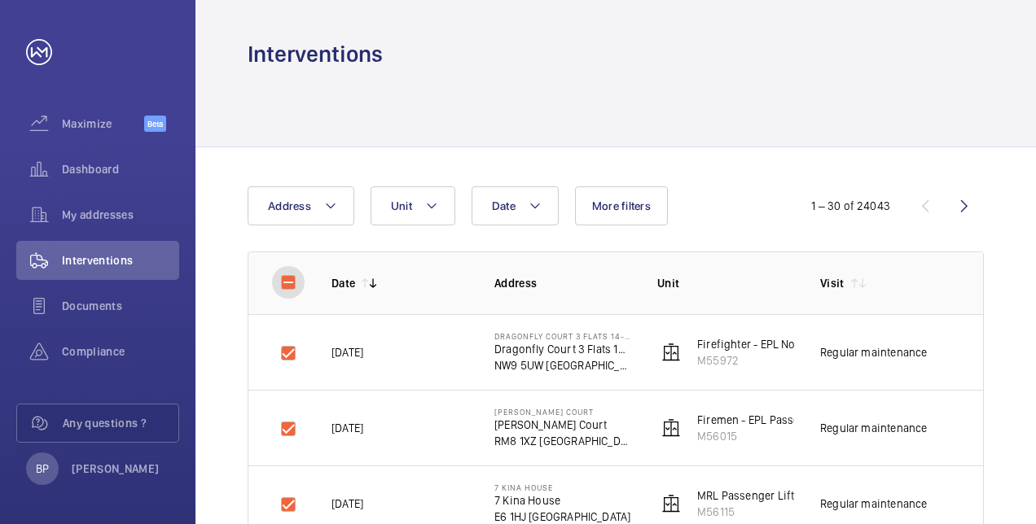
checkbox input "true"
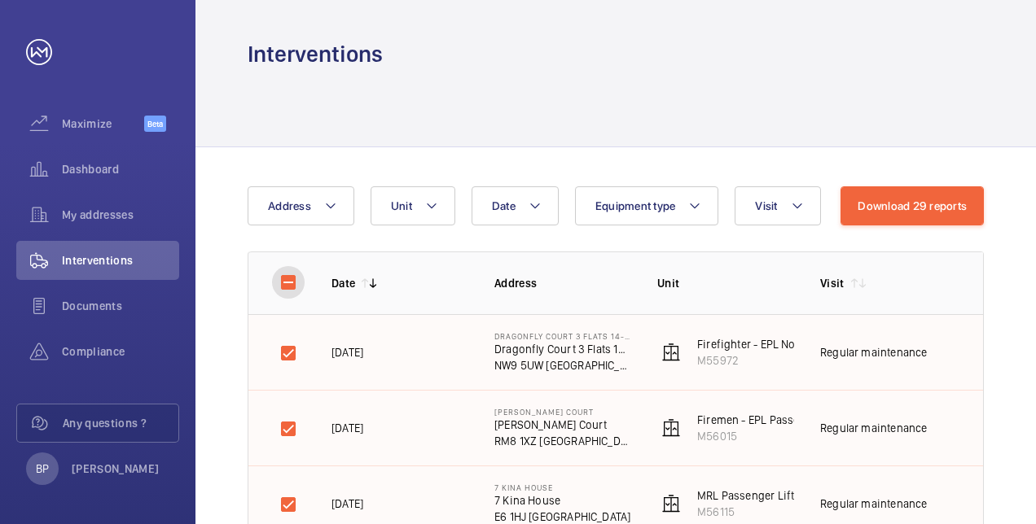
click at [291, 278] on input "checkbox" at bounding box center [288, 282] width 33 height 33
checkbox input "false"
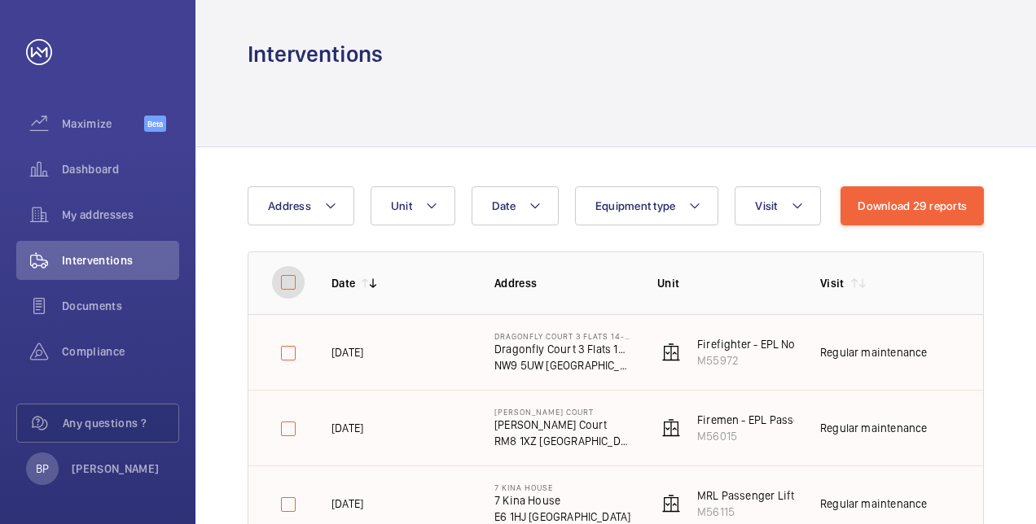
checkbox input "false"
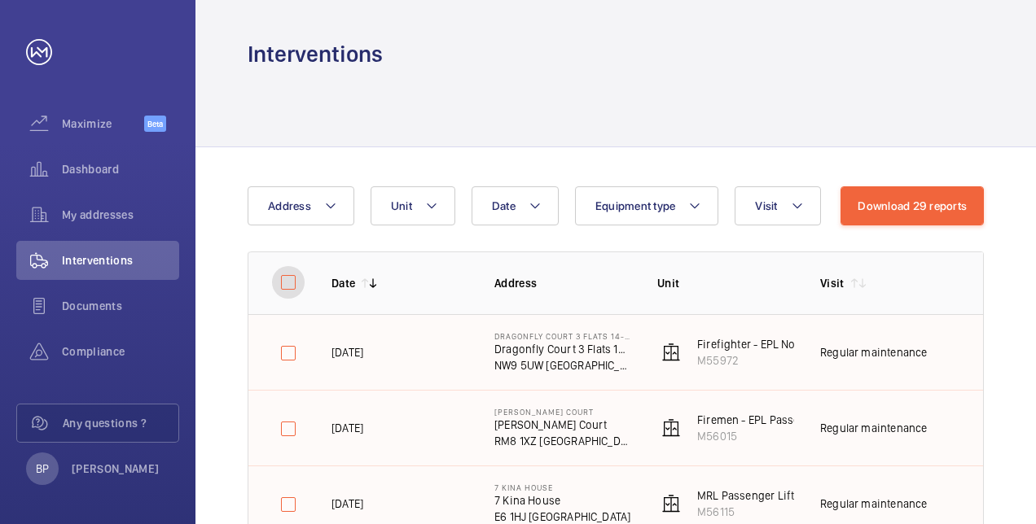
checkbox input "false"
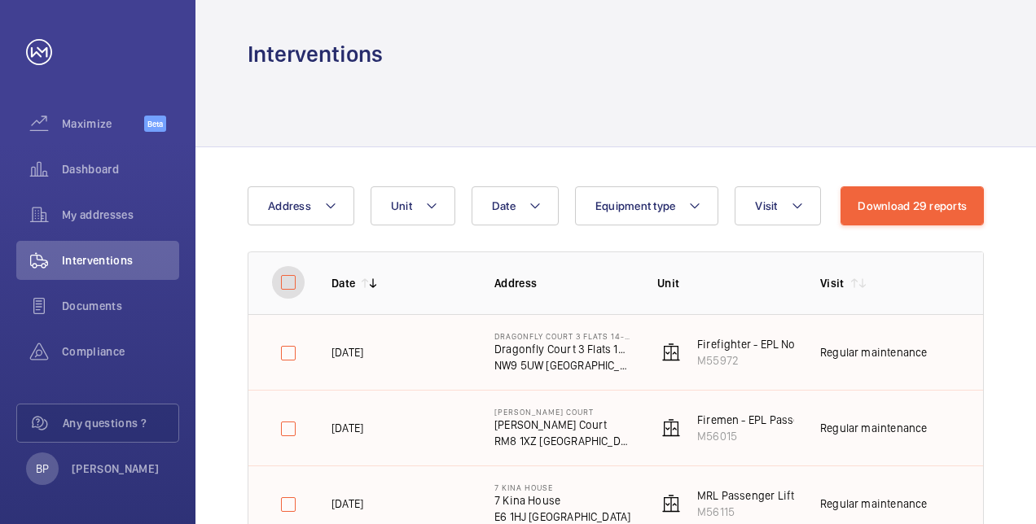
checkbox input "false"
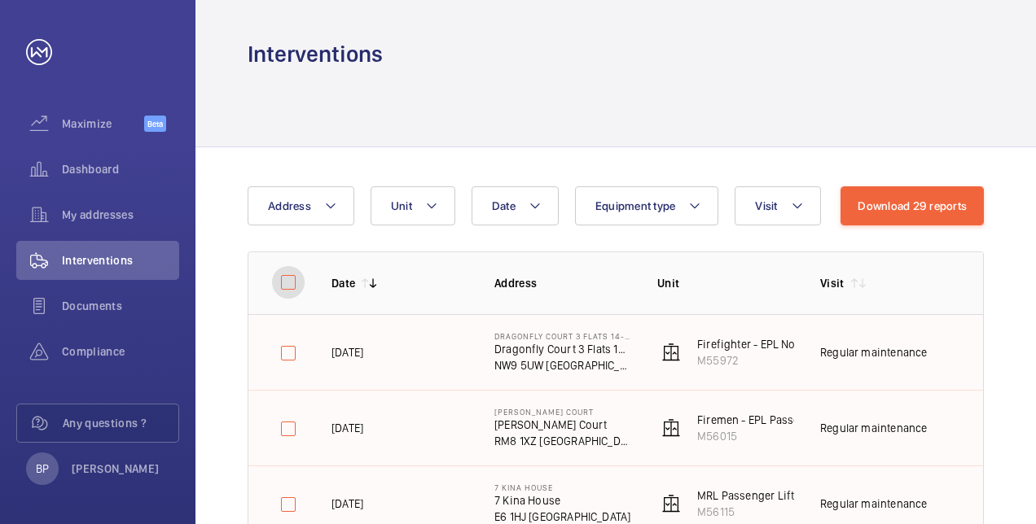
checkbox input "false"
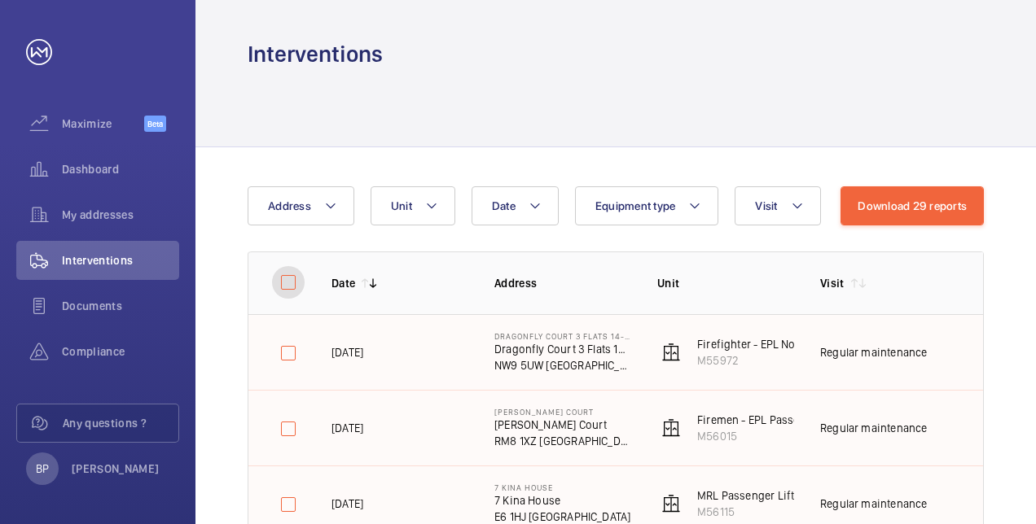
checkbox input "false"
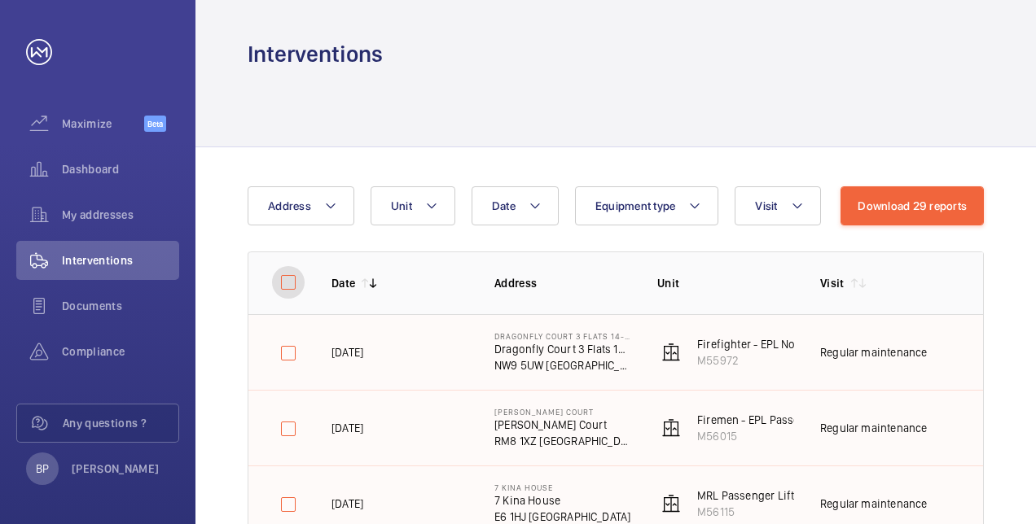
checkbox input "false"
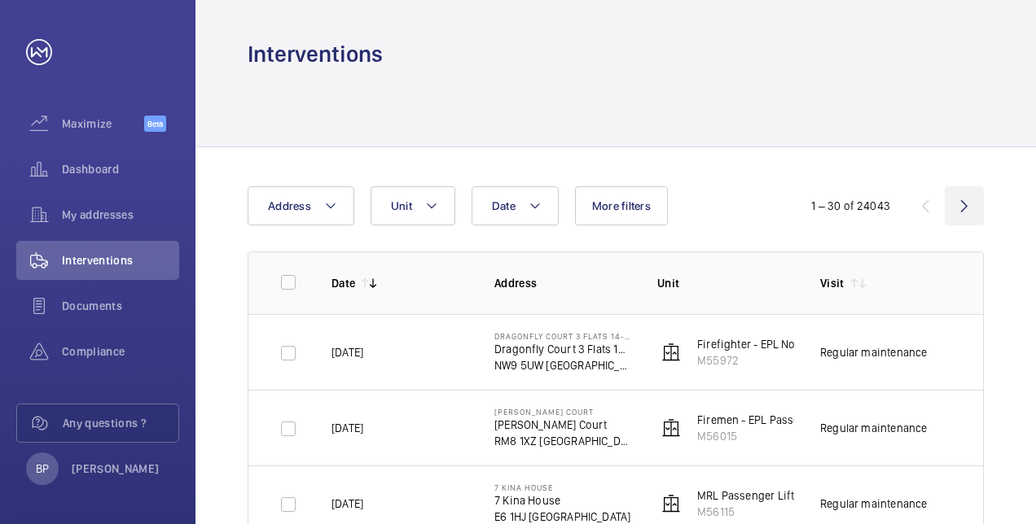
click at [958, 197] on wm-front-icon-button at bounding box center [964, 205] width 39 height 39
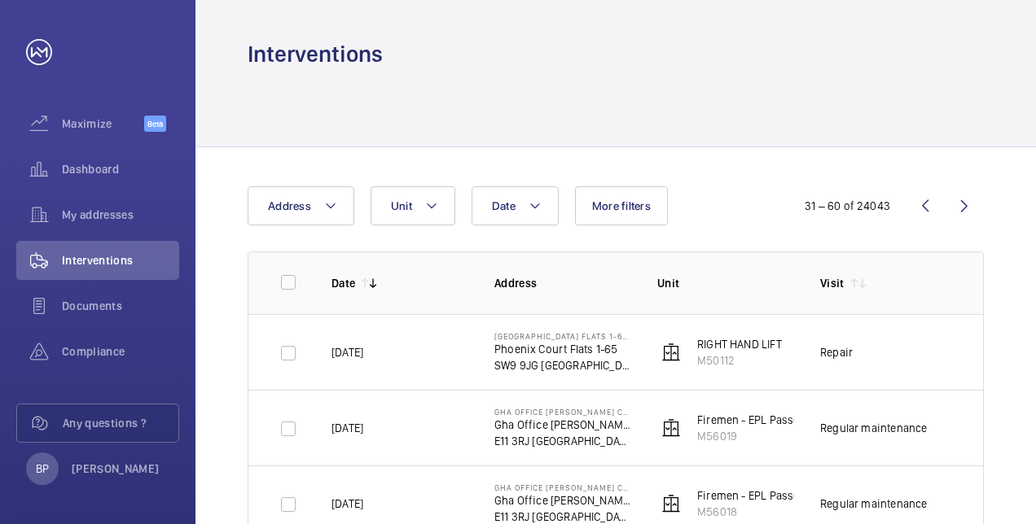
click at [923, 207] on wm-front-icon-button at bounding box center [924, 205] width 39 height 39
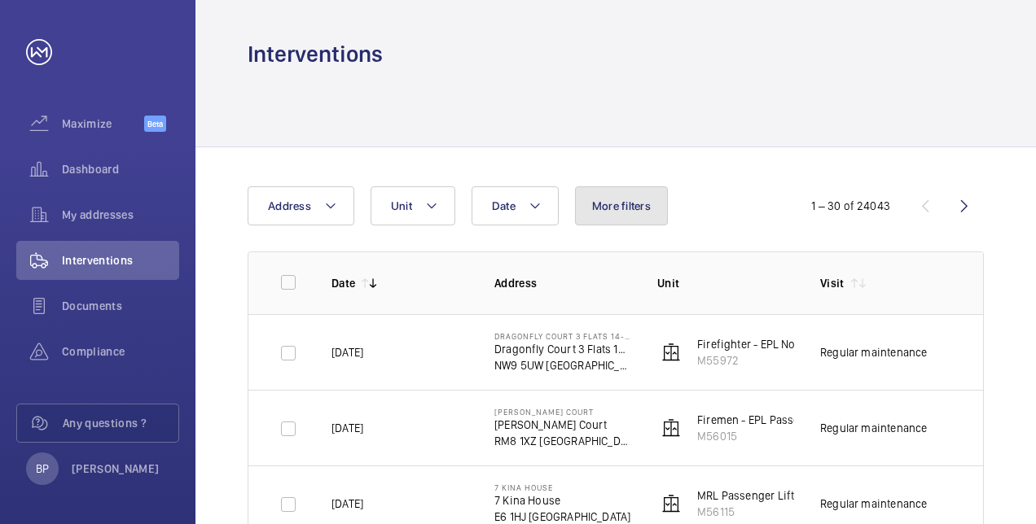
click at [613, 204] on span "More filters" at bounding box center [621, 206] width 59 height 13
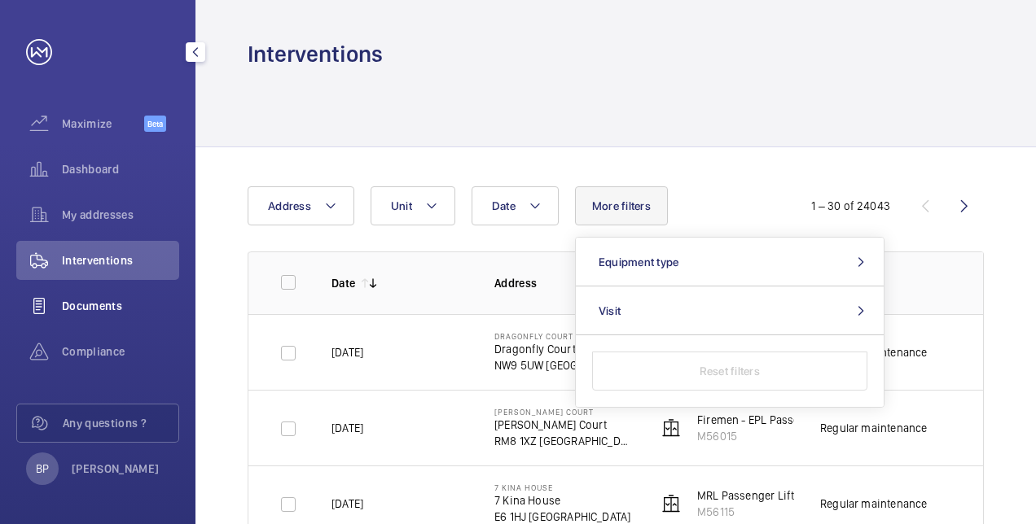
click at [107, 299] on span "Documents" at bounding box center [120, 306] width 117 height 16
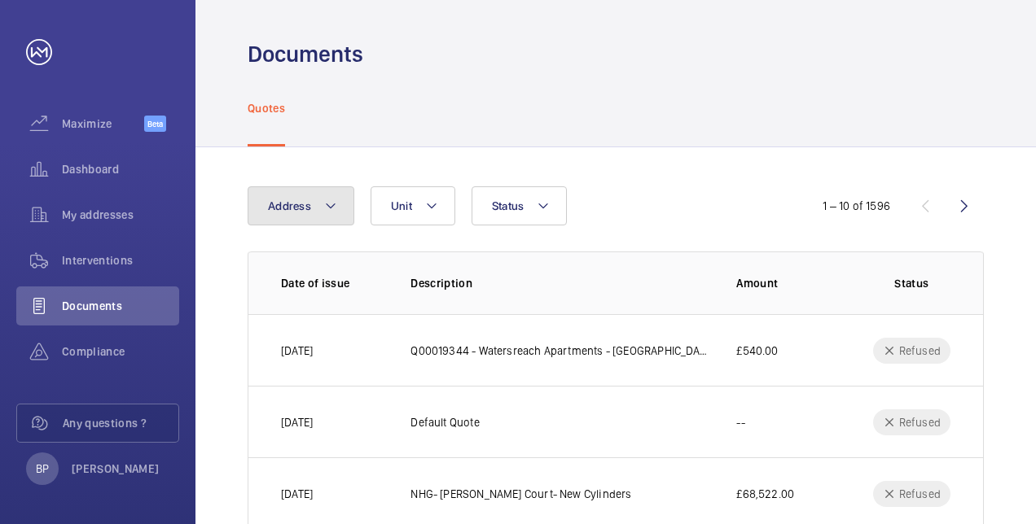
click at [266, 203] on button "Address" at bounding box center [301, 205] width 107 height 39
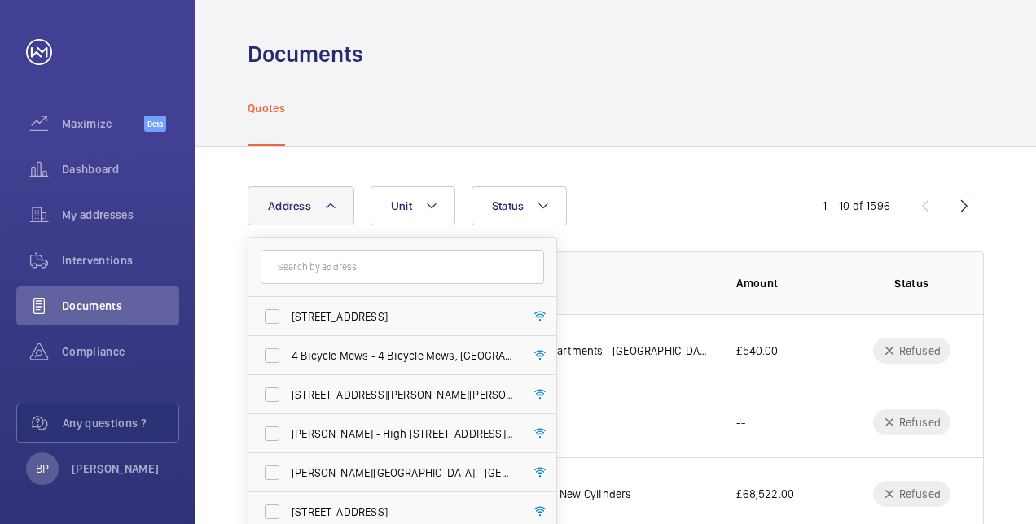
click at [265, 204] on button "Address" at bounding box center [301, 205] width 107 height 39
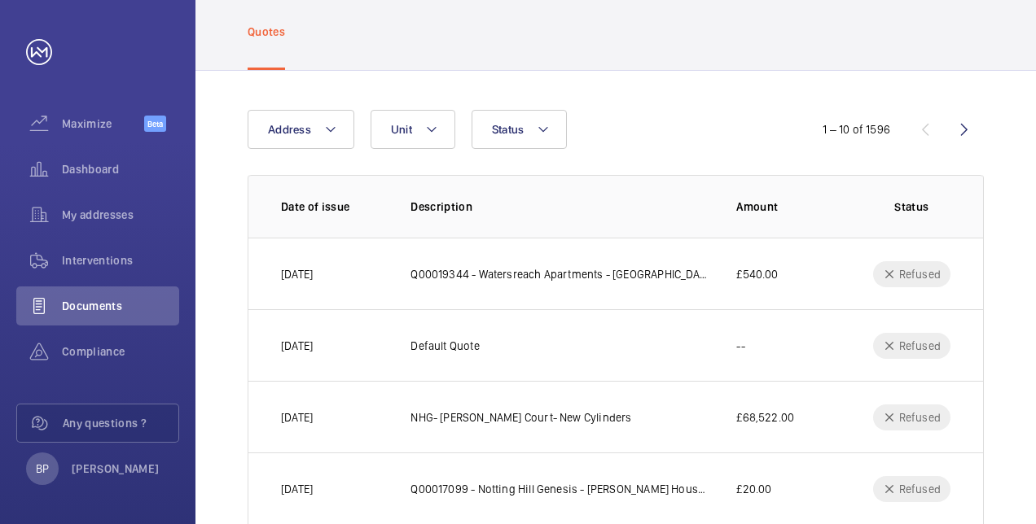
scroll to position [79, 0]
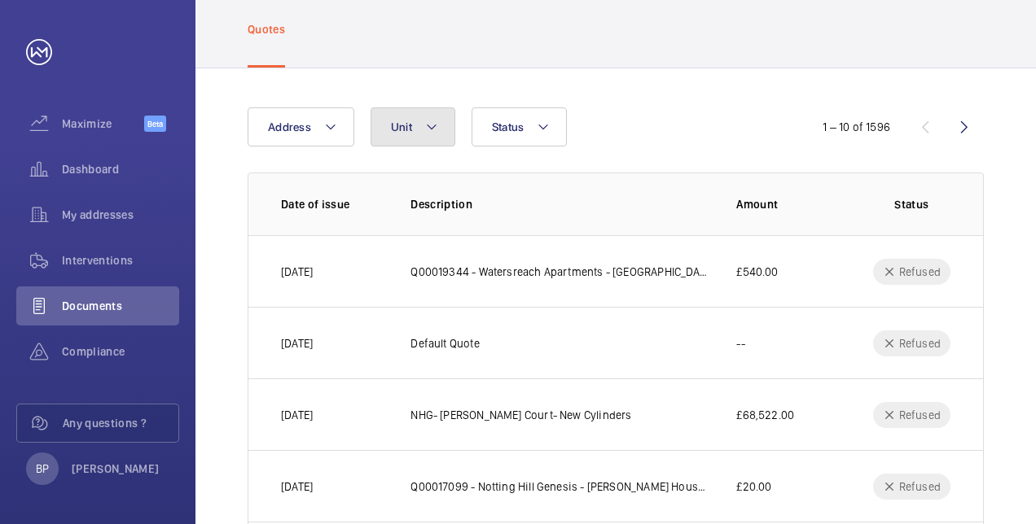
click at [399, 122] on span "Unit" at bounding box center [401, 127] width 21 height 13
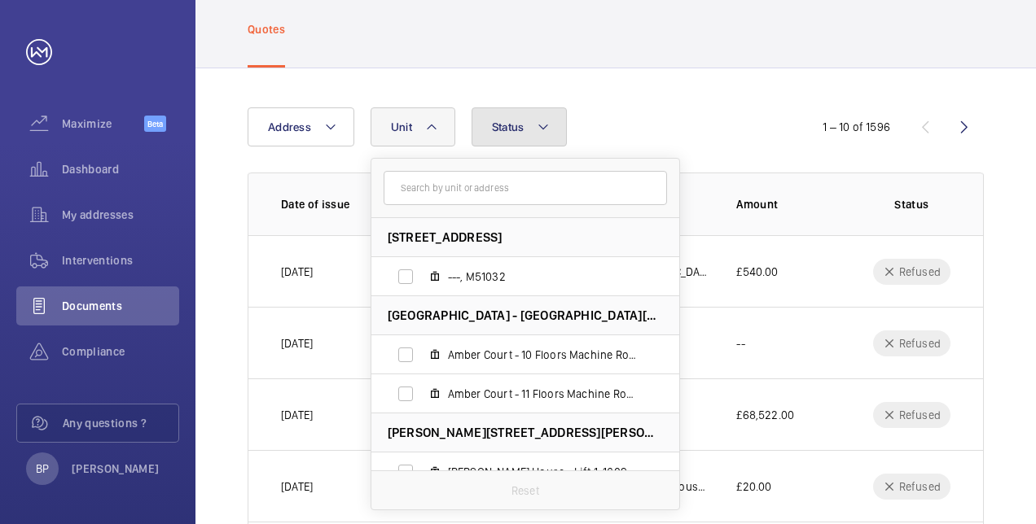
click at [537, 125] on mat-icon at bounding box center [543, 127] width 13 height 20
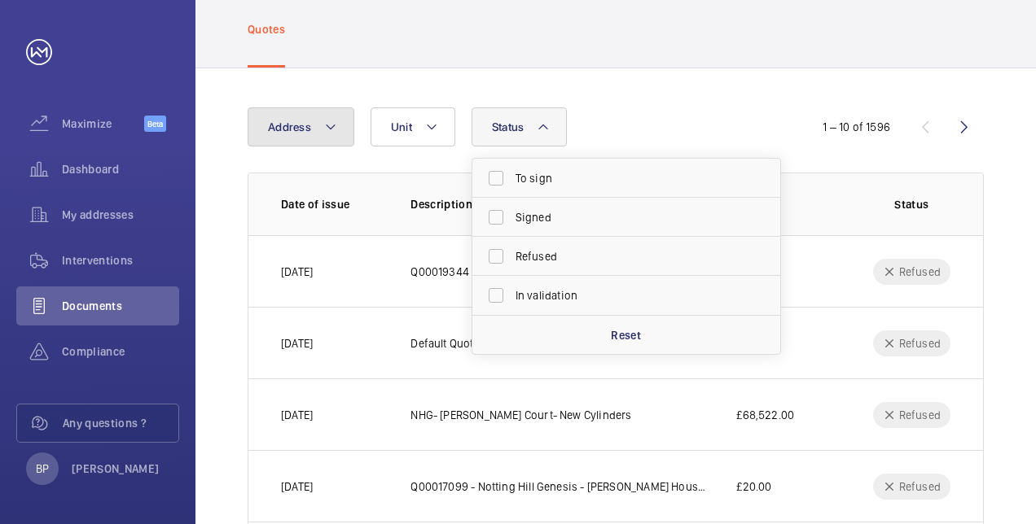
click at [313, 127] on button "Address" at bounding box center [301, 126] width 107 height 39
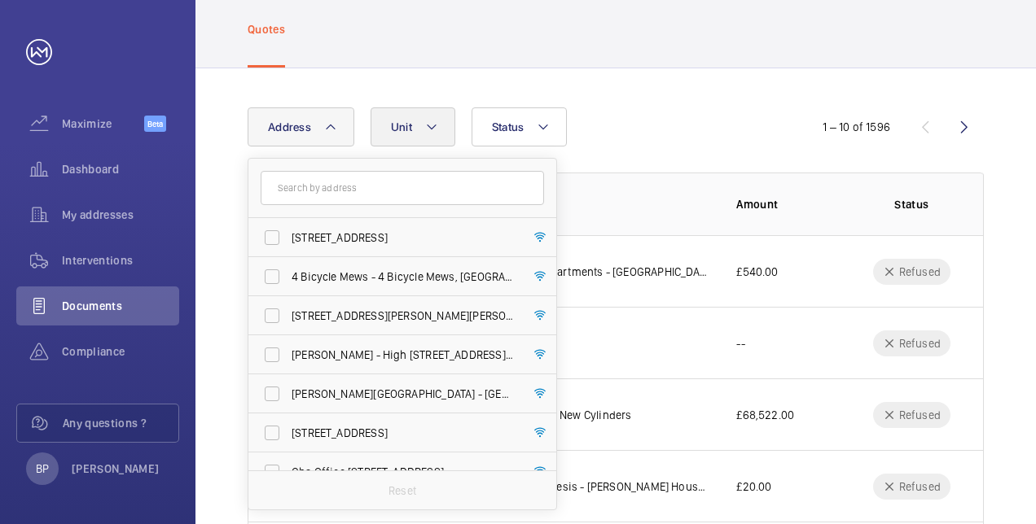
scroll to position [0, 0]
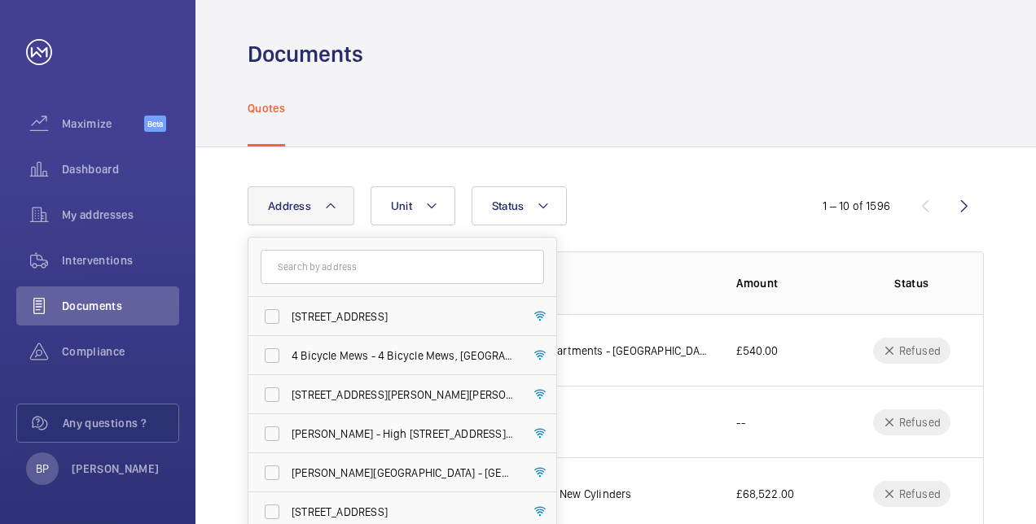
click at [270, 121] on div "Quotes" at bounding box center [266, 107] width 37 height 77
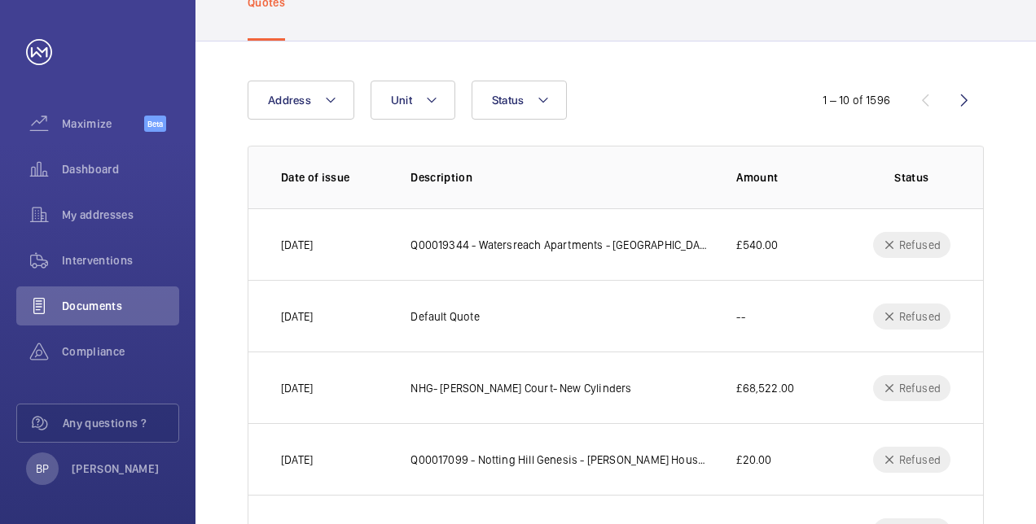
scroll to position [96, 0]
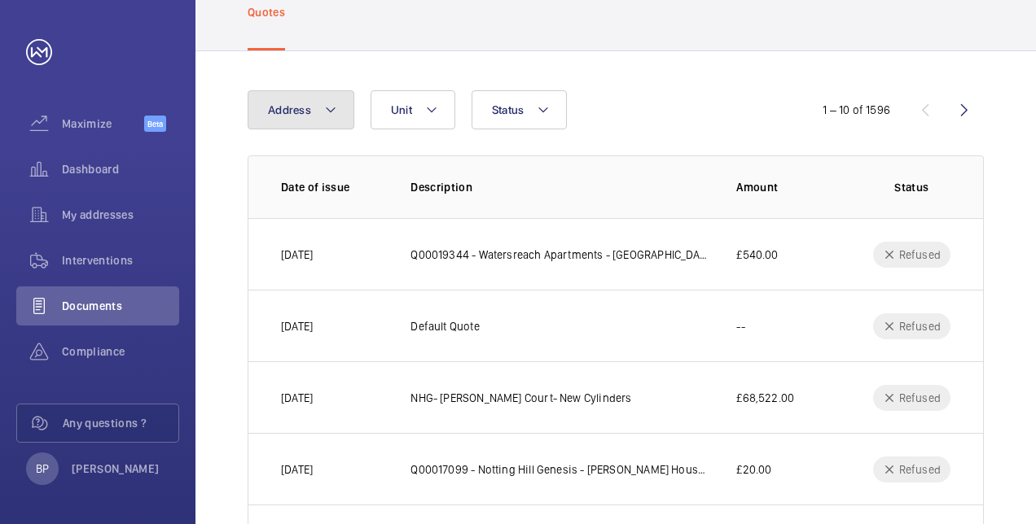
click at [296, 103] on span "Address" at bounding box center [289, 109] width 43 height 13
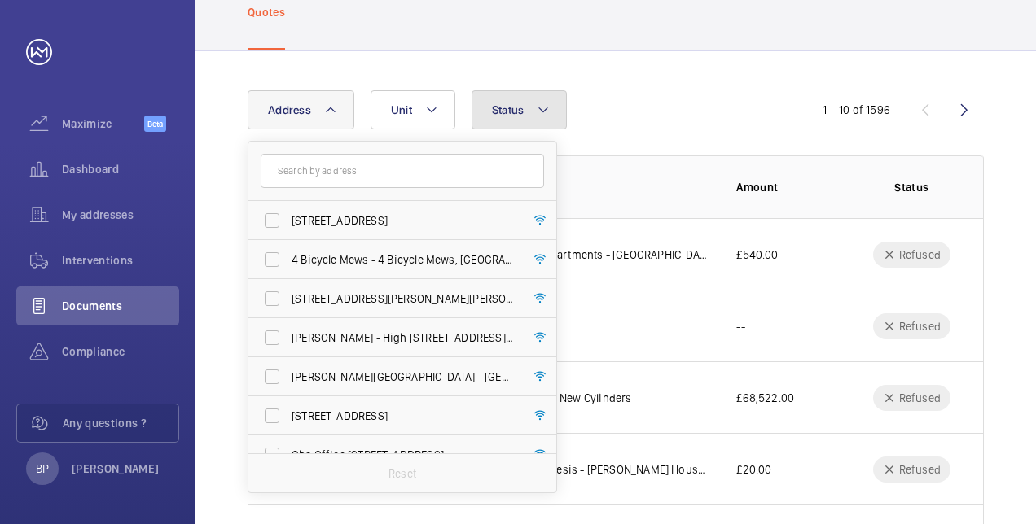
click at [508, 112] on span "Status" at bounding box center [508, 109] width 33 height 13
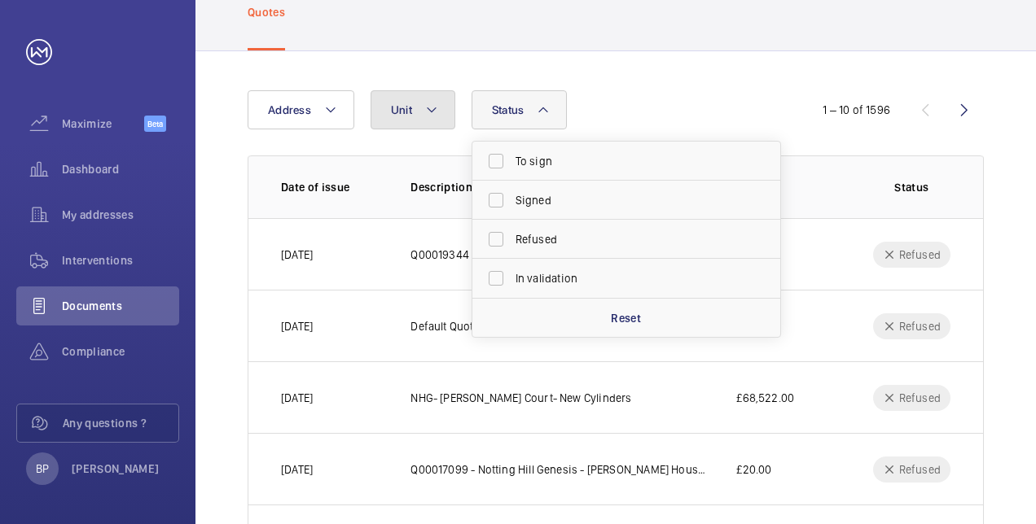
click at [441, 113] on button "Unit" at bounding box center [413, 109] width 85 height 39
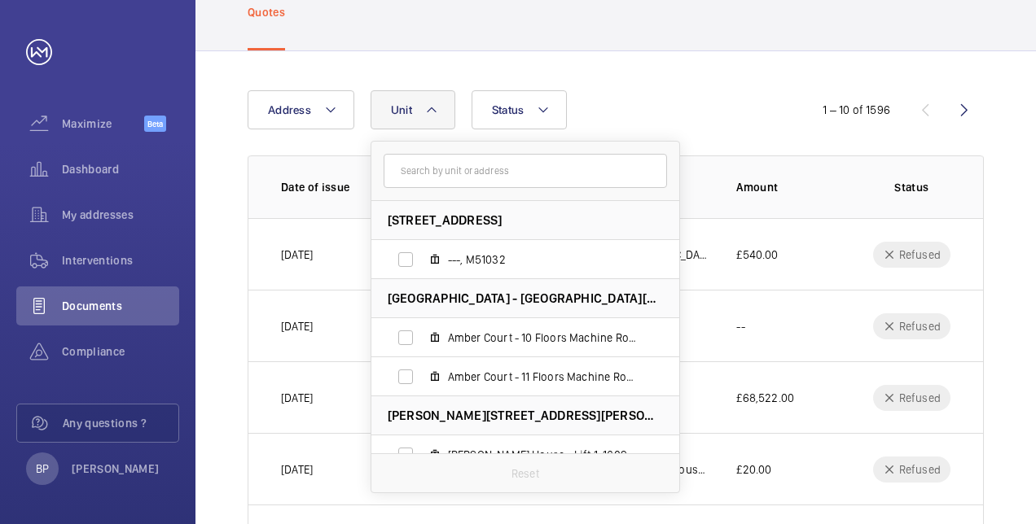
click at [644, 75] on div "Address [STREET_ADDRESS] ---, M51032 [GEOGRAPHIC_DATA] - [GEOGRAPHIC_DATA] - 10…" at bounding box center [615, 512] width 840 height 923
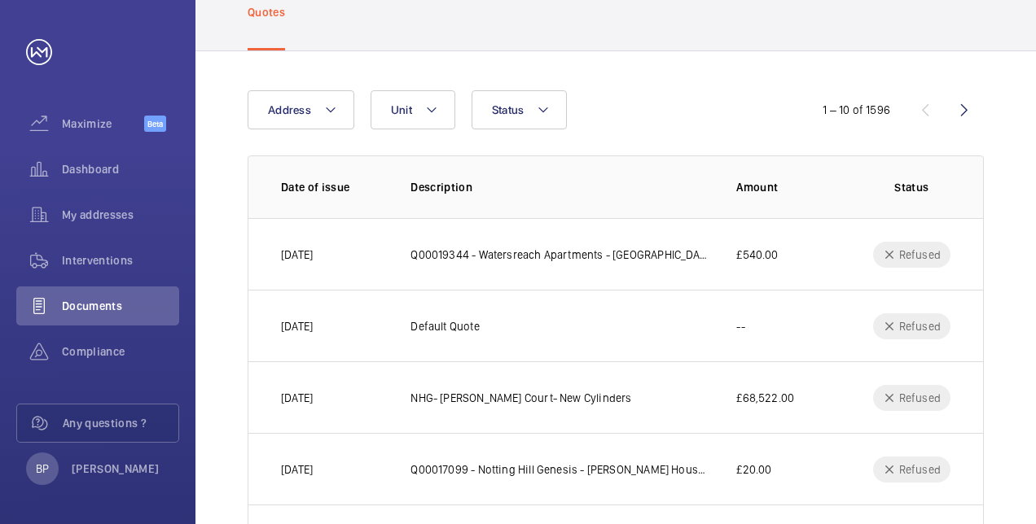
scroll to position [0, 0]
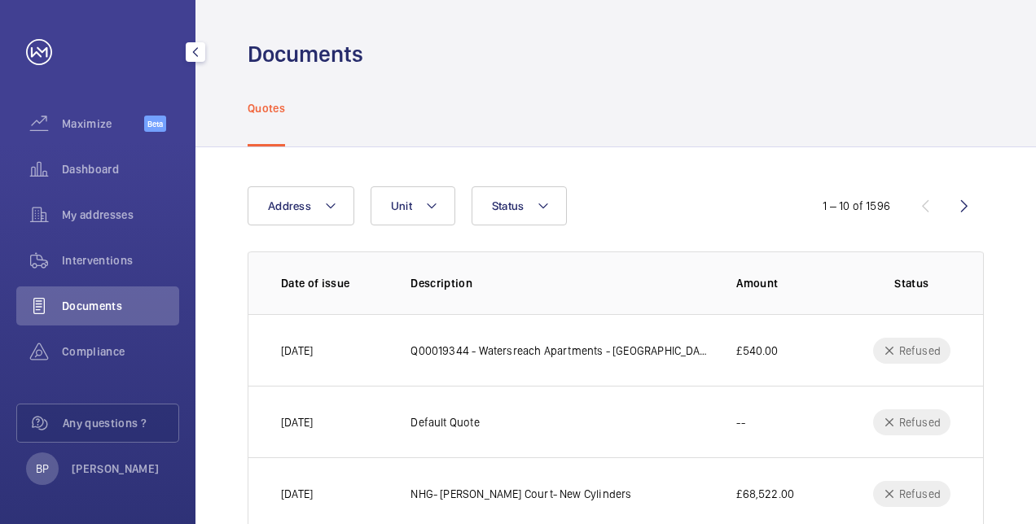
click at [132, 309] on span "Documents" at bounding box center [120, 306] width 117 height 16
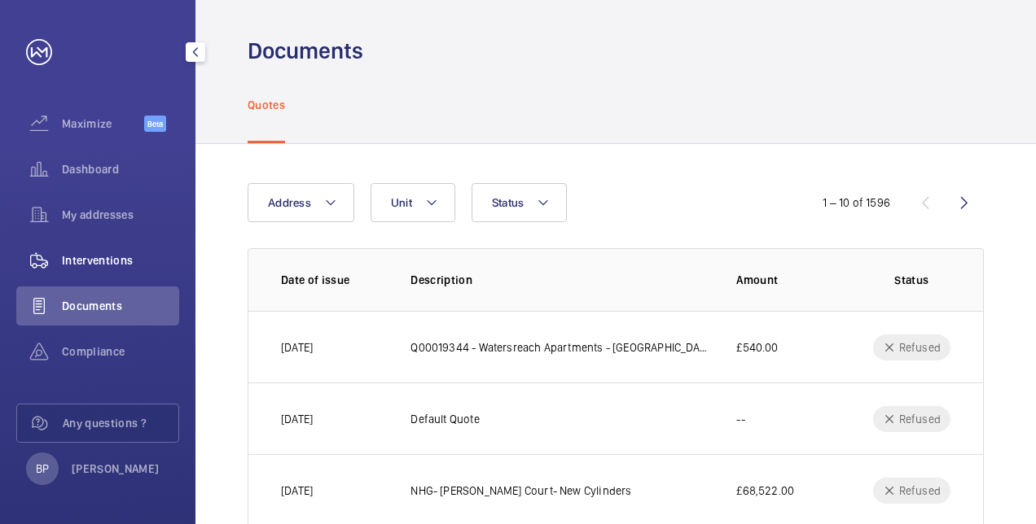
click at [153, 261] on span "Interventions" at bounding box center [120, 260] width 117 height 16
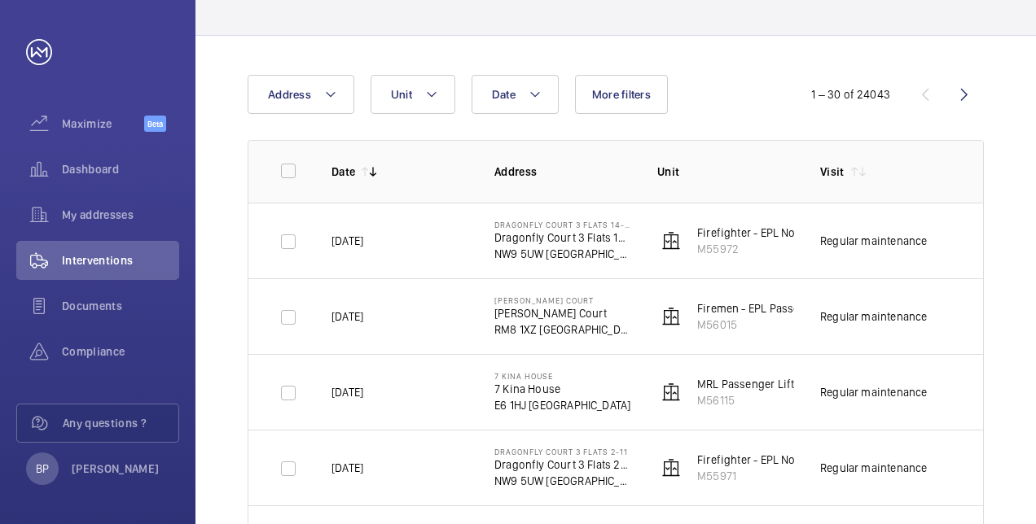
scroll to position [112, 0]
click at [324, 103] on mat-icon at bounding box center [330, 94] width 13 height 20
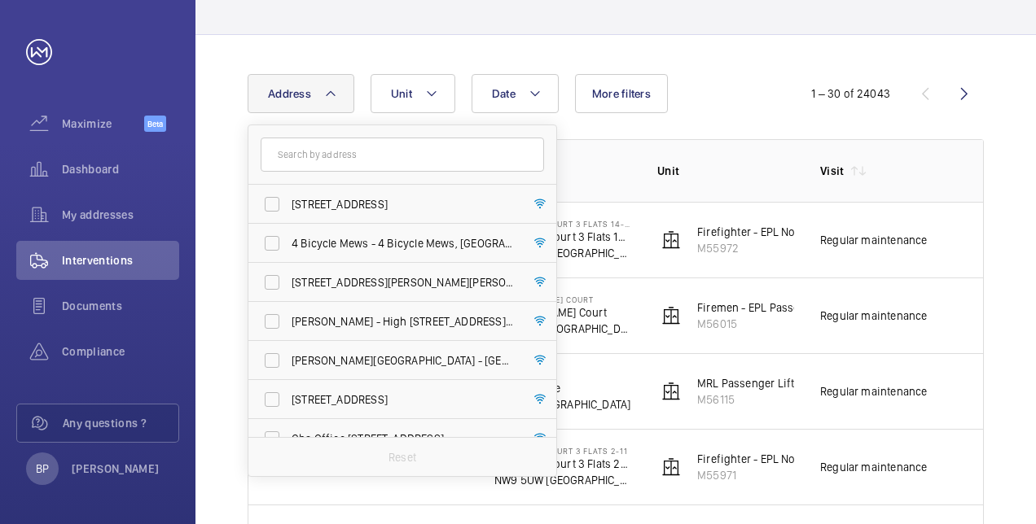
click at [349, 147] on input "text" at bounding box center [402, 155] width 283 height 34
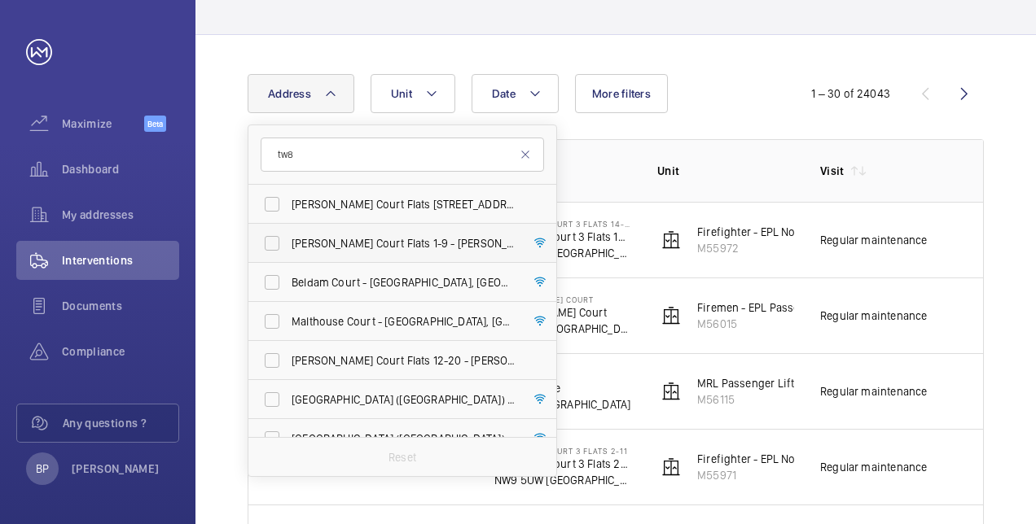
type input "tw8"
click at [279, 243] on label "[PERSON_NAME] Court Flats [STREET_ADDRESS][PERSON_NAME]" at bounding box center [389, 243] width 283 height 39
click at [279, 243] on input "[PERSON_NAME] Court Flats [STREET_ADDRESS][PERSON_NAME]" at bounding box center [272, 243] width 33 height 33
checkbox input "true"
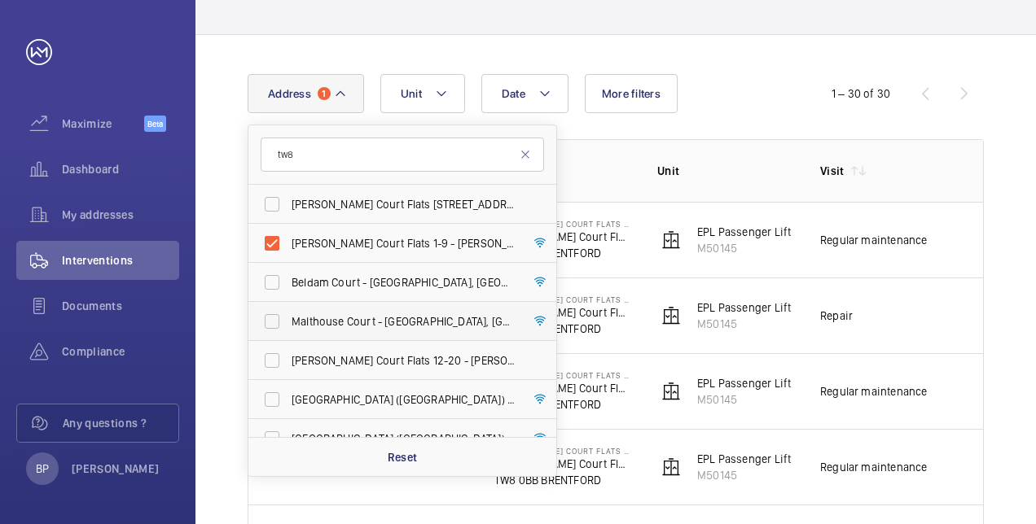
click at [273, 308] on label "Malthouse Court - [GEOGRAPHIC_DATA] 0FR" at bounding box center [389, 321] width 283 height 39
click at [273, 308] on input "Malthouse Court - [GEOGRAPHIC_DATA] 0FR" at bounding box center [272, 321] width 33 height 33
checkbox input "true"
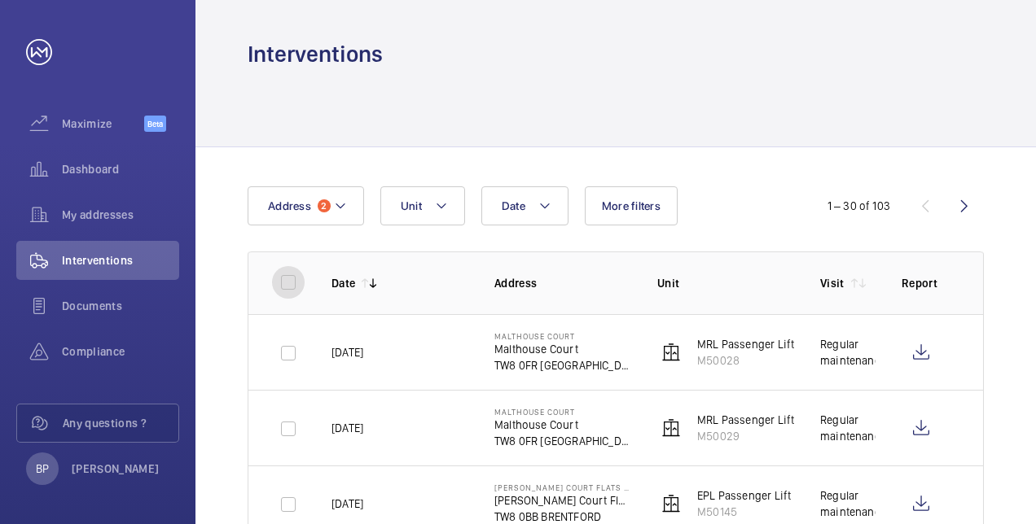
click at [292, 283] on input "checkbox" at bounding box center [288, 282] width 33 height 33
checkbox input "true"
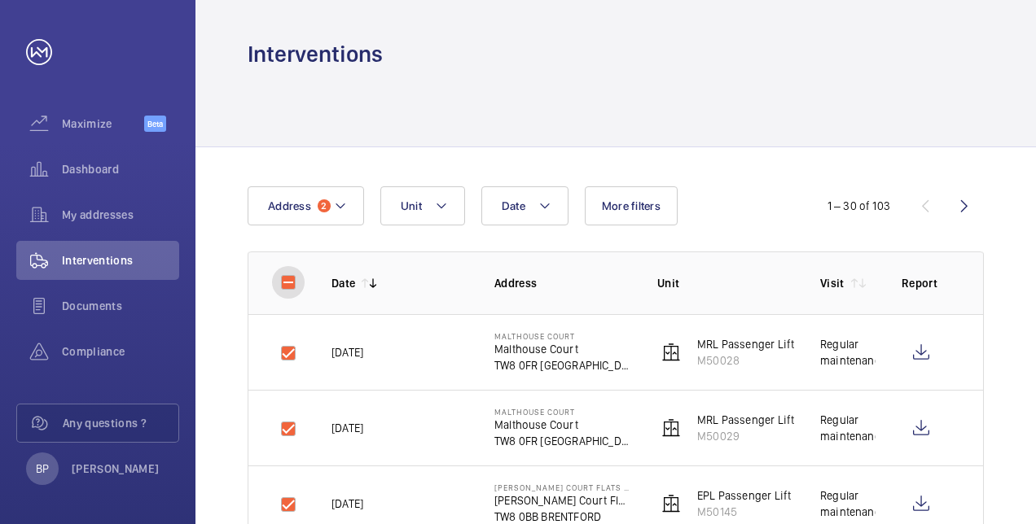
checkbox input "true"
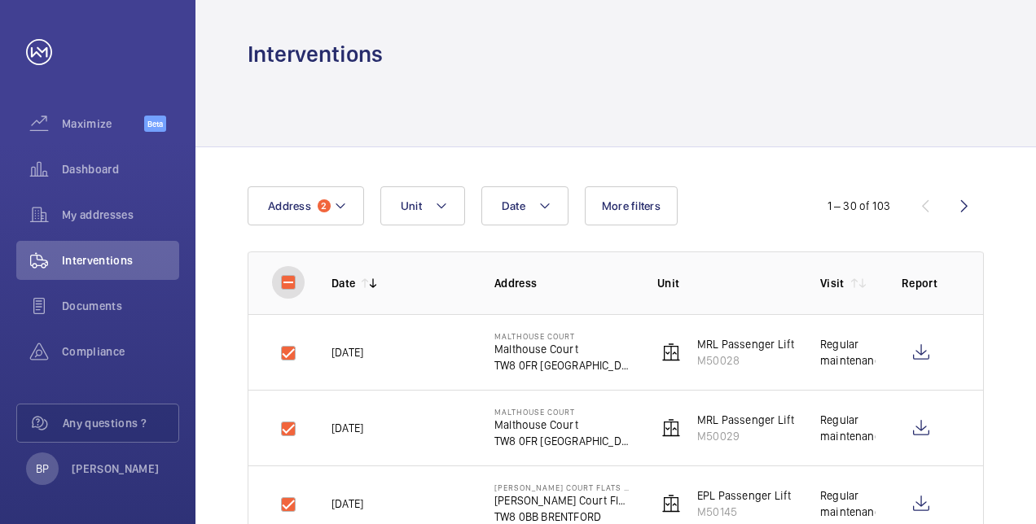
checkbox input "true"
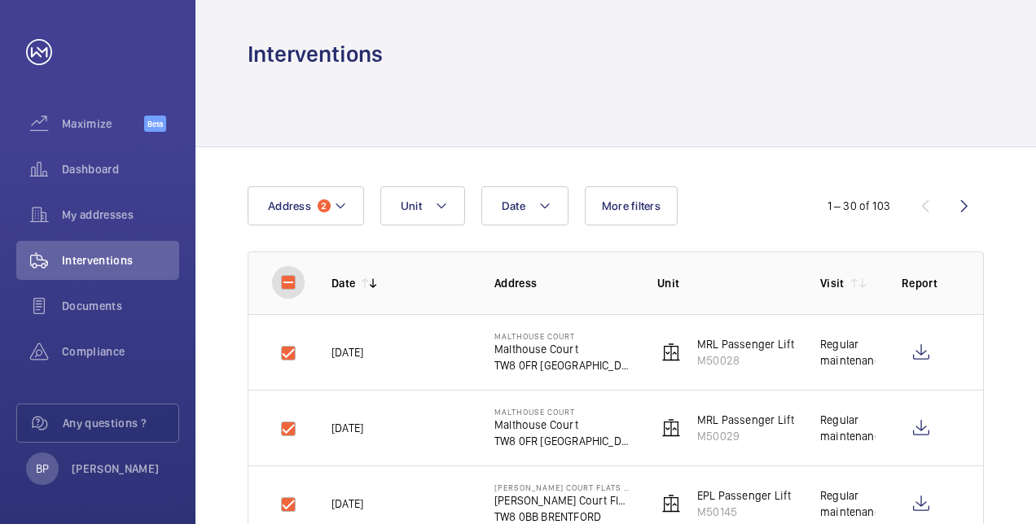
checkbox input "true"
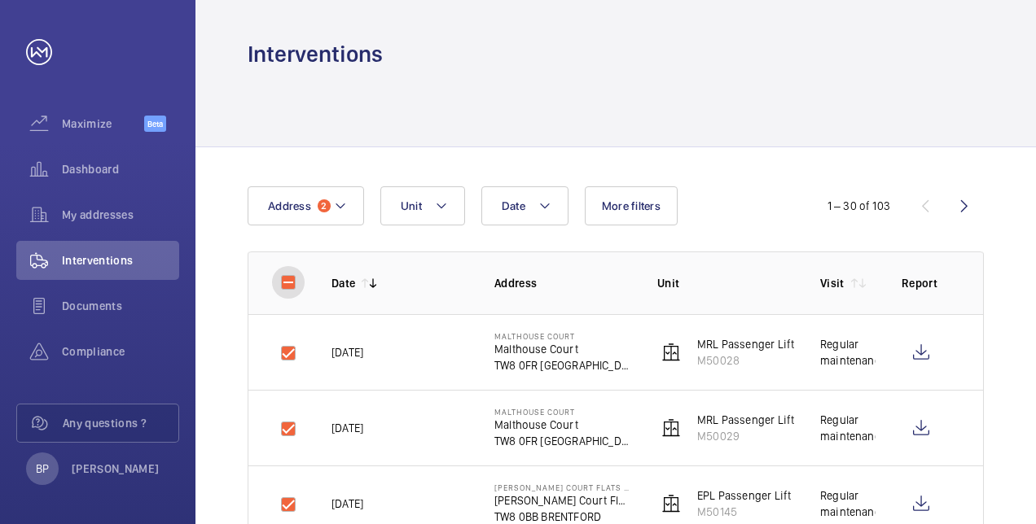
checkbox input "true"
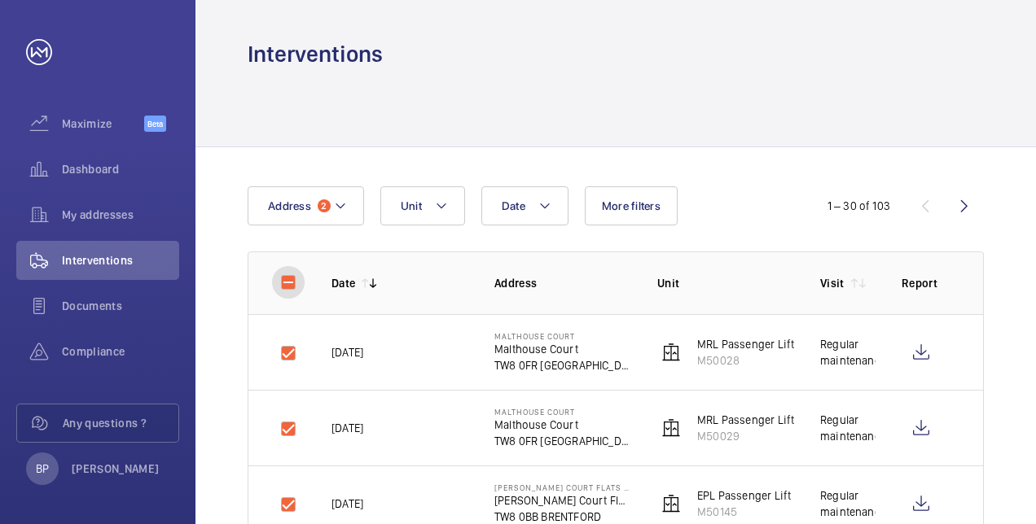
checkbox input "true"
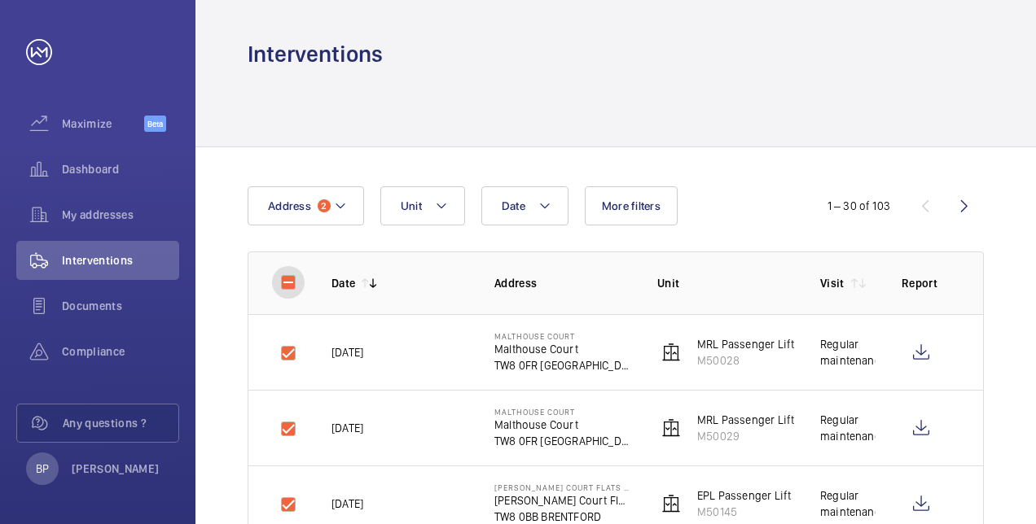
checkbox input "true"
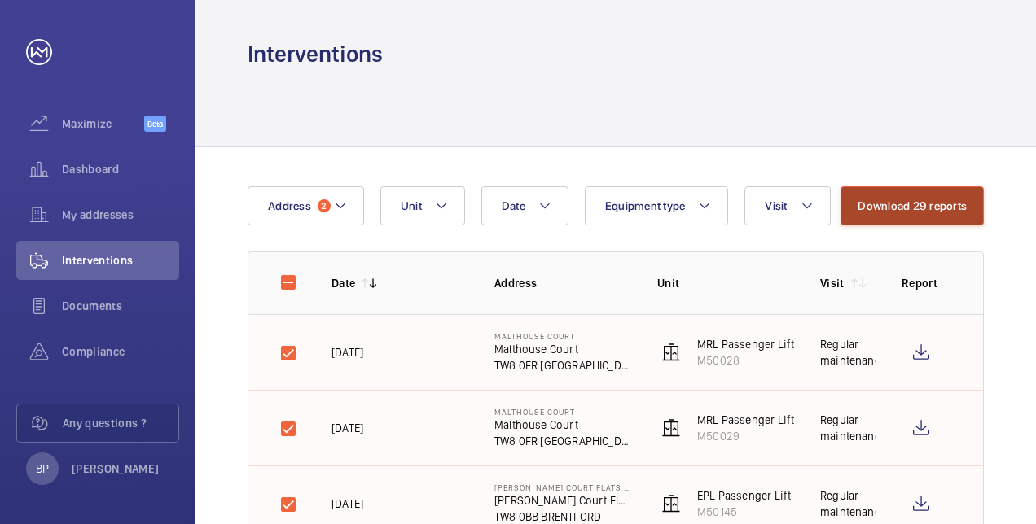
click at [930, 211] on button "Download 29 reports" at bounding box center [911, 205] width 143 height 39
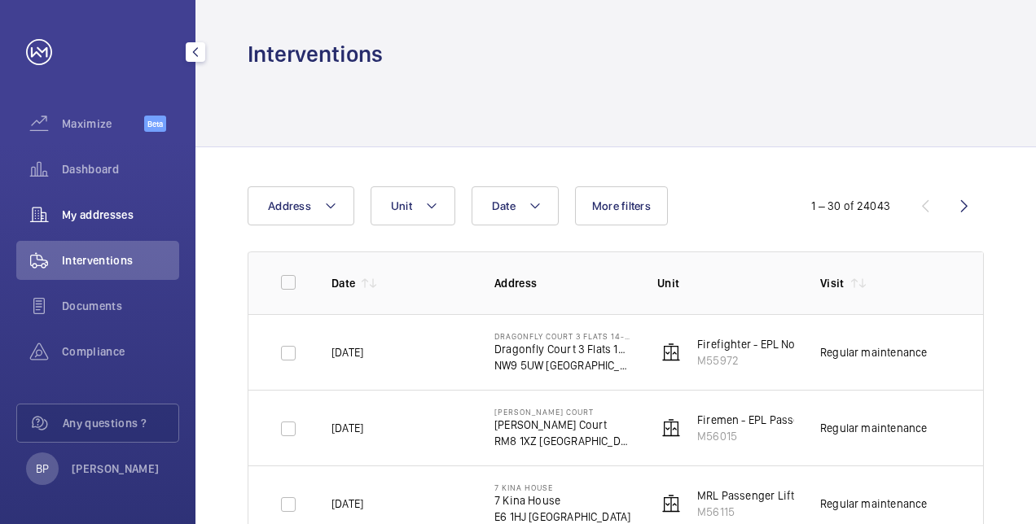
click at [104, 223] on div "My addresses" at bounding box center [97, 214] width 163 height 39
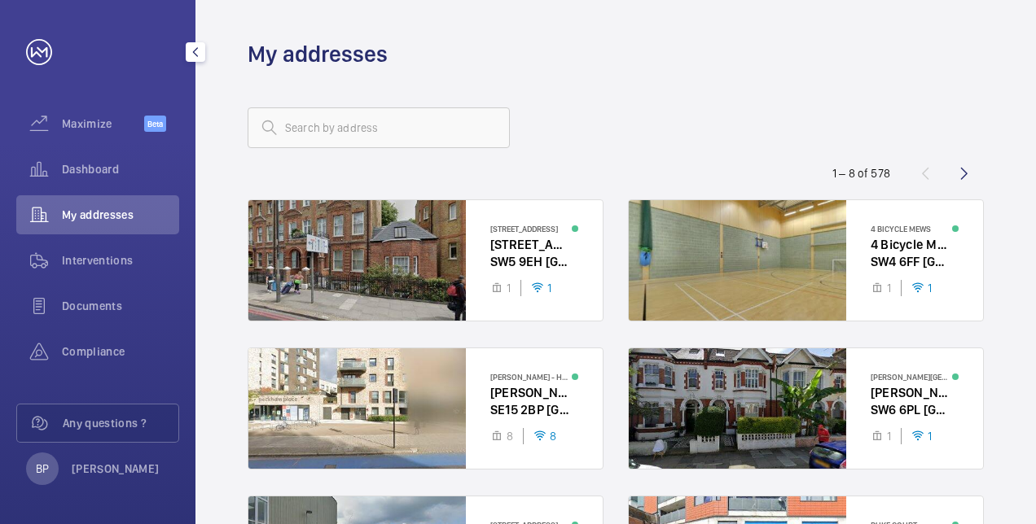
click at [102, 195] on div "My addresses" at bounding box center [97, 214] width 163 height 39
click at [90, 182] on div "Dashboard" at bounding box center [97, 169] width 163 height 39
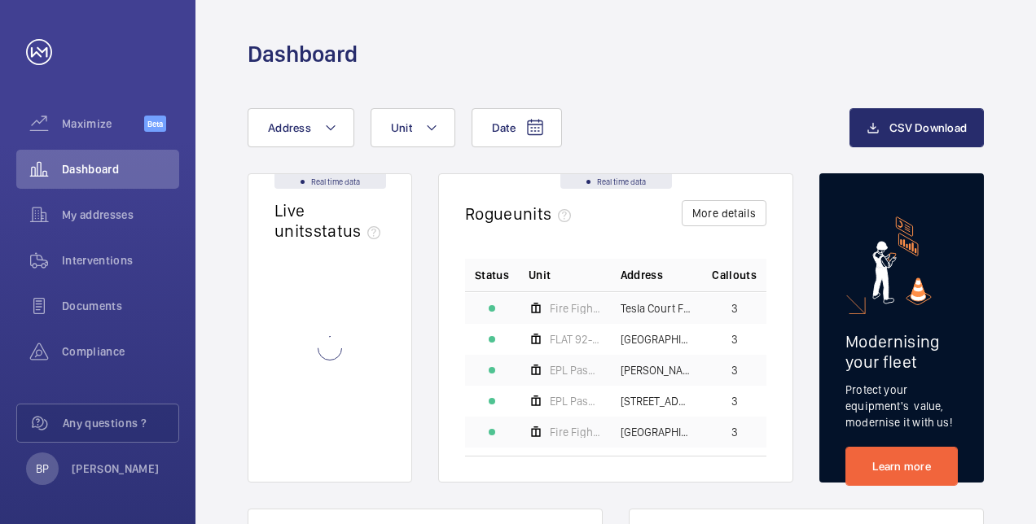
scroll to position [223, 0]
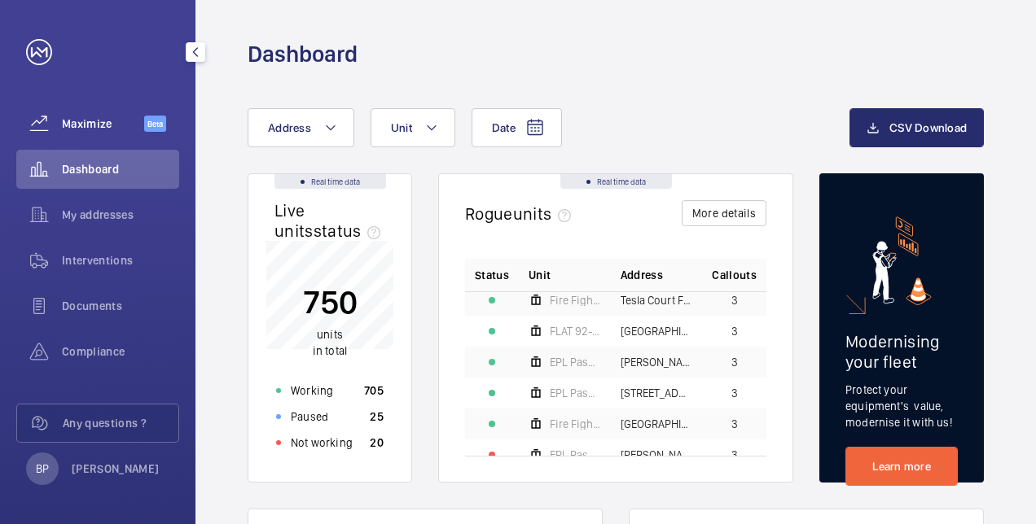
click at [121, 135] on div "Maximize Beta" at bounding box center [97, 123] width 163 height 39
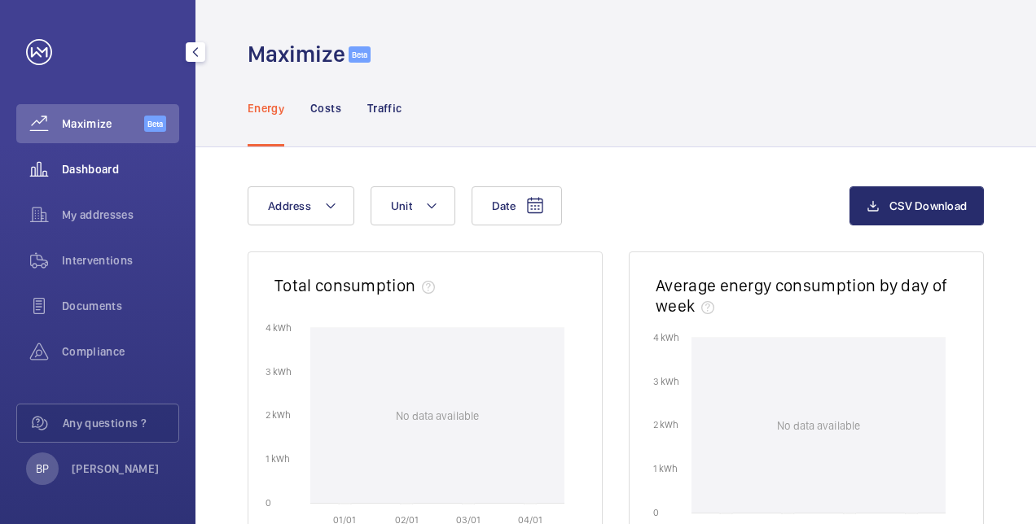
click at [111, 171] on span "Dashboard" at bounding box center [120, 169] width 117 height 16
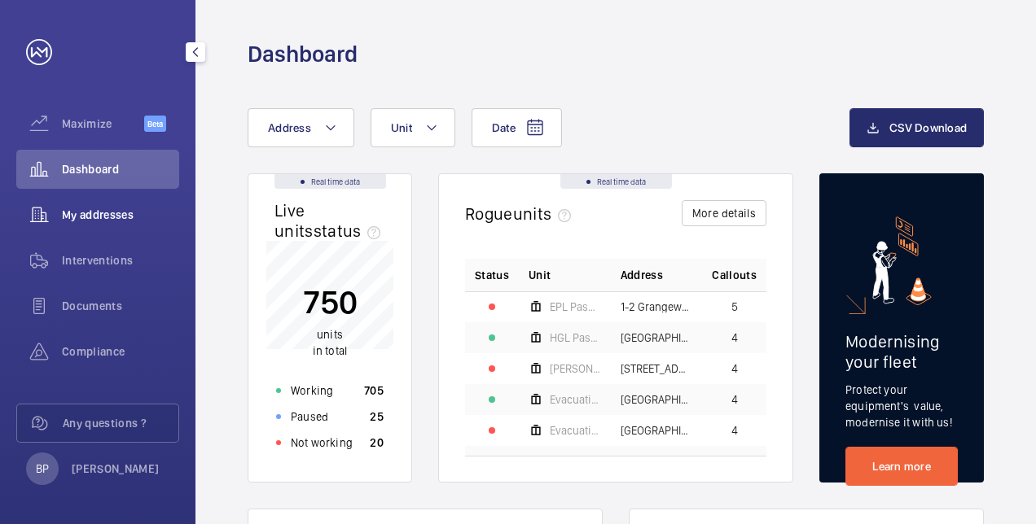
click at [98, 210] on span "My addresses" at bounding box center [120, 215] width 117 height 16
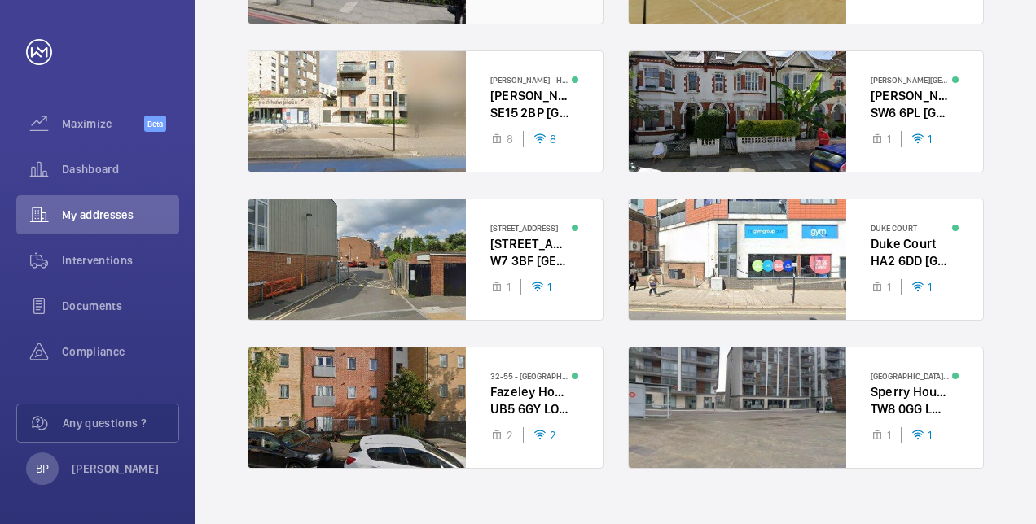
scroll to position [323, 0]
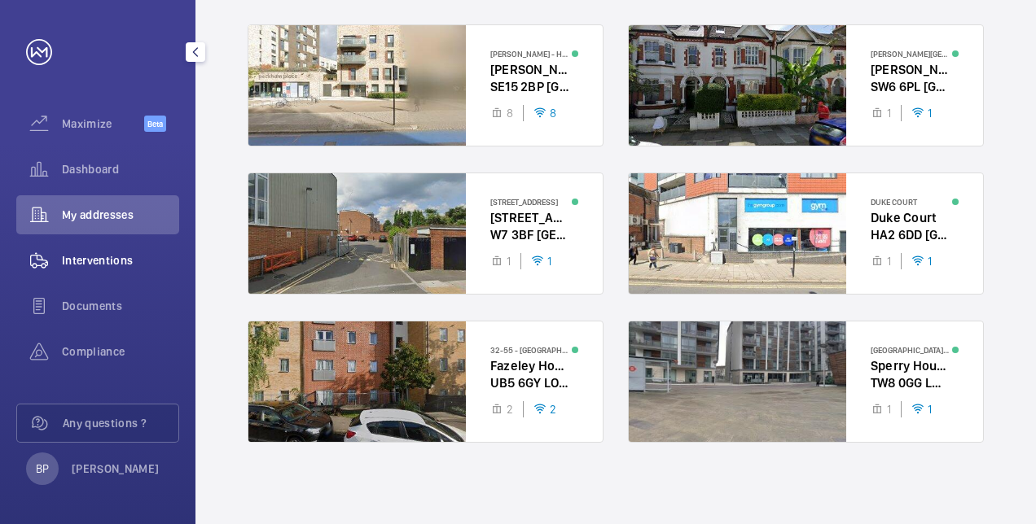
click at [75, 267] on span "Interventions" at bounding box center [120, 260] width 117 height 16
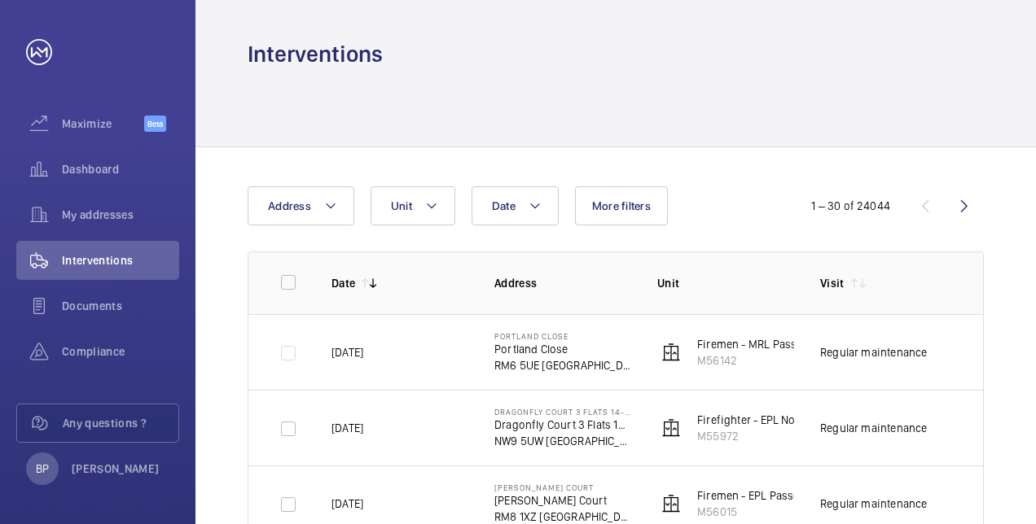
scroll to position [78, 0]
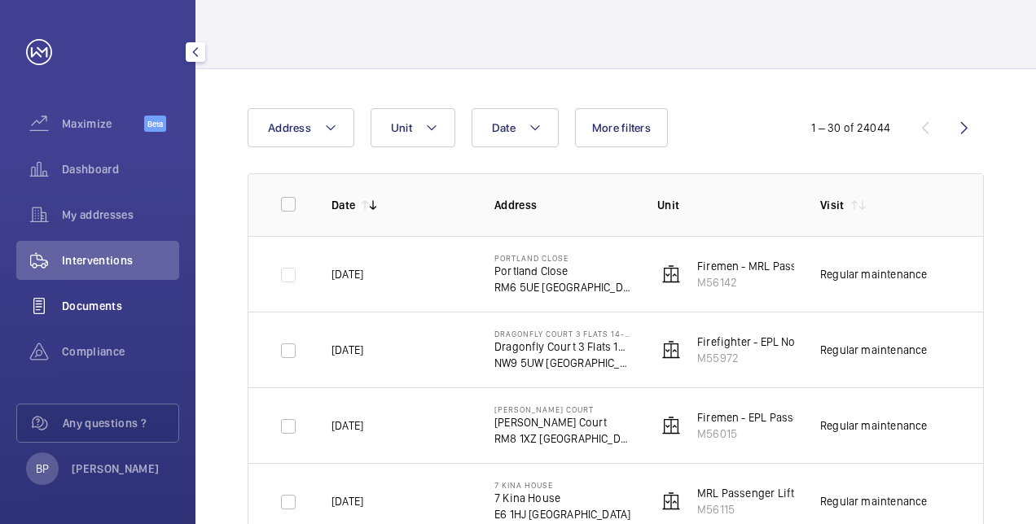
click at [138, 292] on div "Documents" at bounding box center [97, 306] width 163 height 39
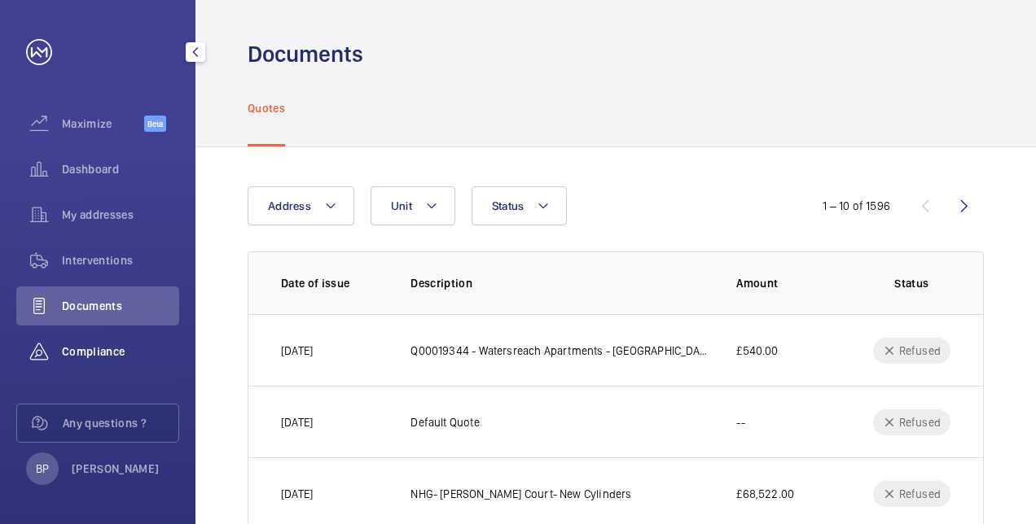
click at [97, 349] on span "Compliance" at bounding box center [120, 352] width 117 height 16
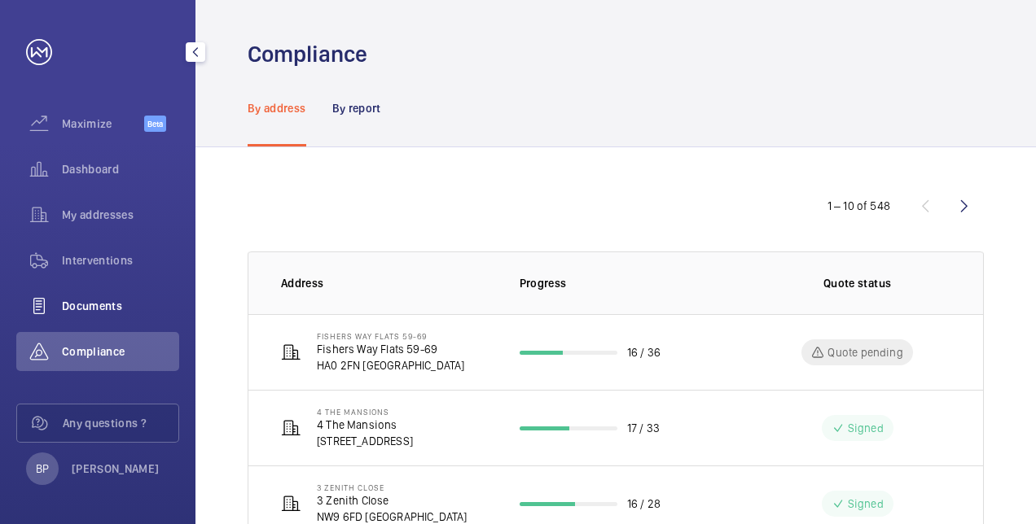
click at [91, 319] on div "Documents" at bounding box center [97, 306] width 163 height 39
